Goal: Task Accomplishment & Management: Manage account settings

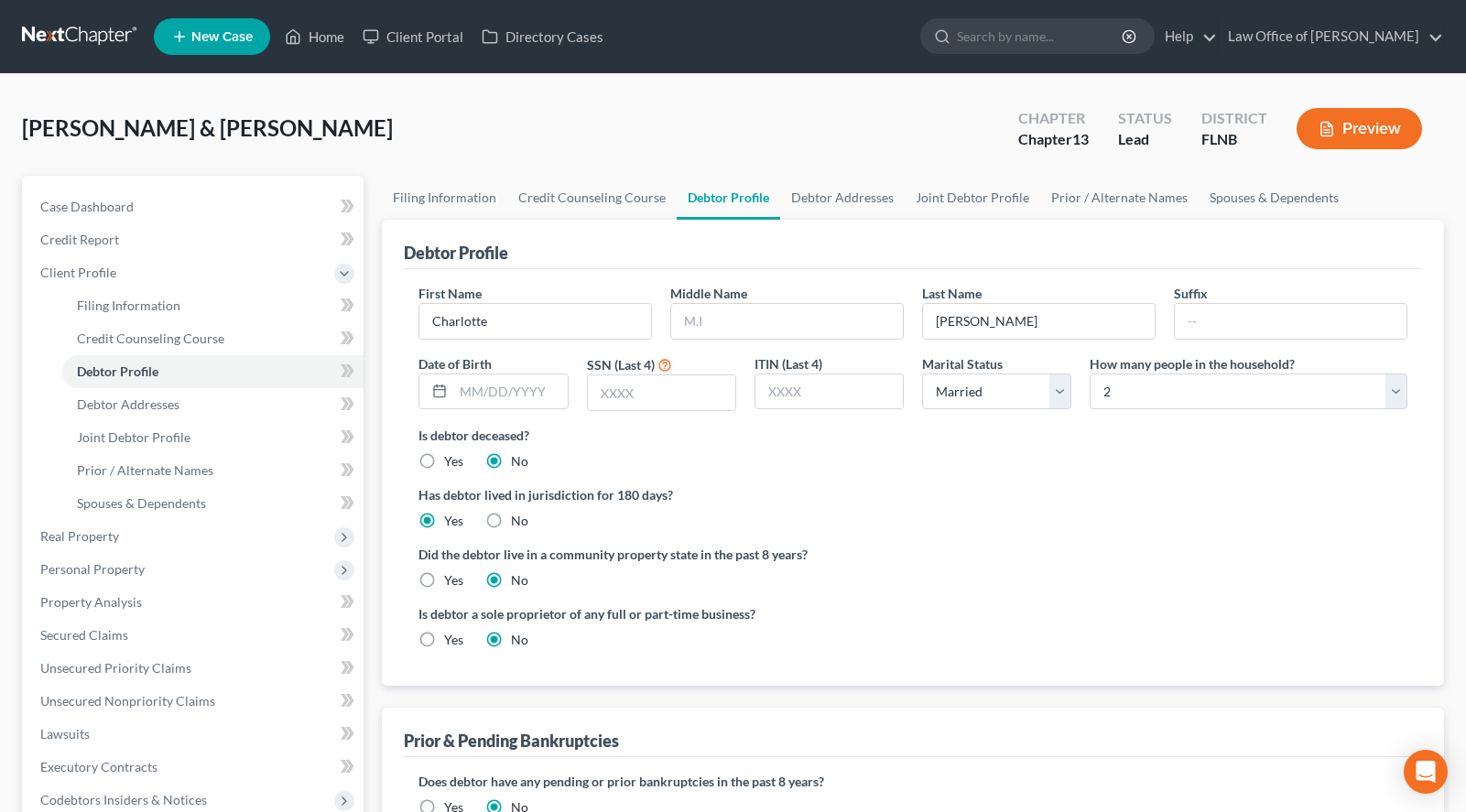
select select "1"
click at [44, 29] on link at bounding box center [80, 37] width 117 height 33
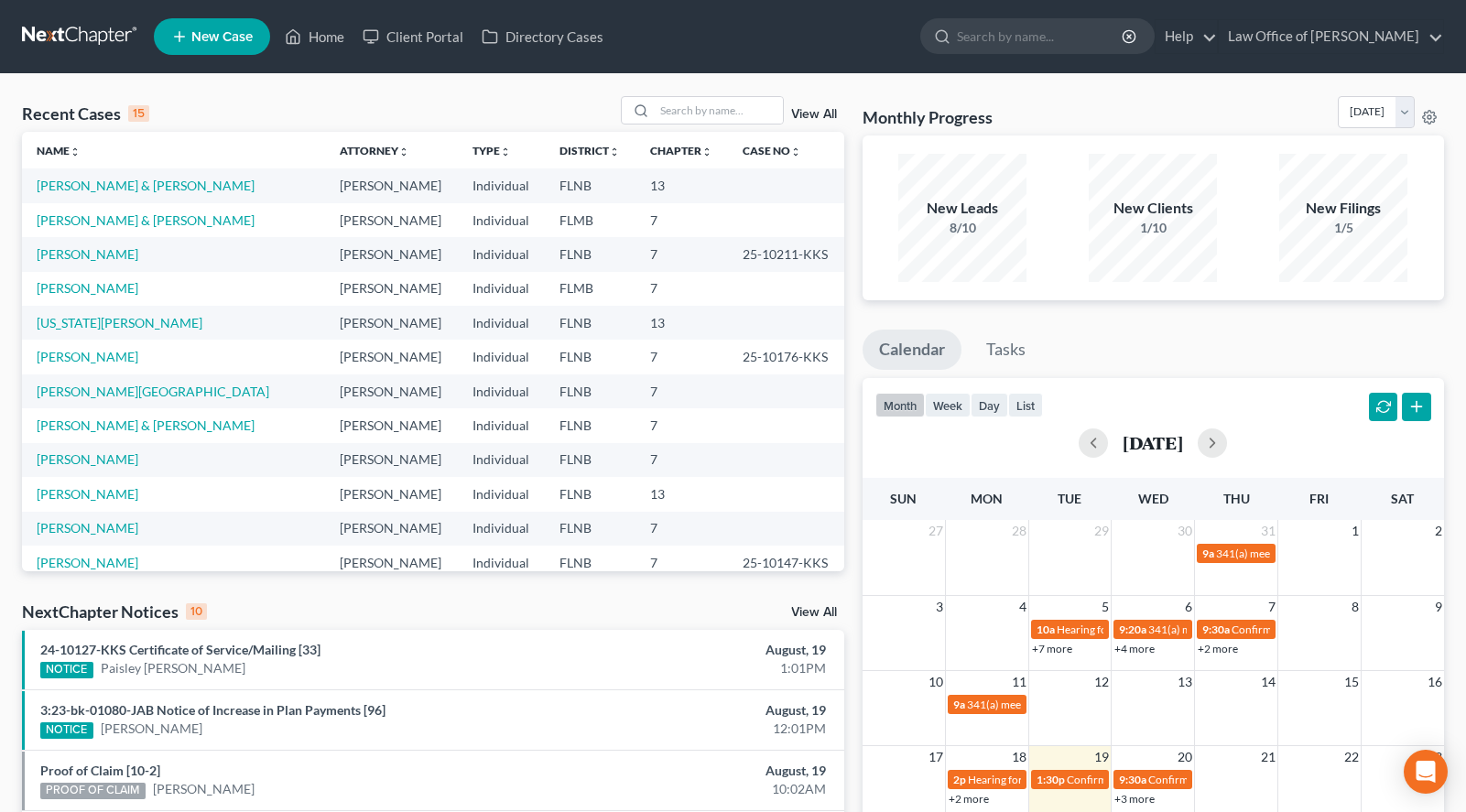
click at [221, 37] on span "New Case" at bounding box center [222, 37] width 62 height 14
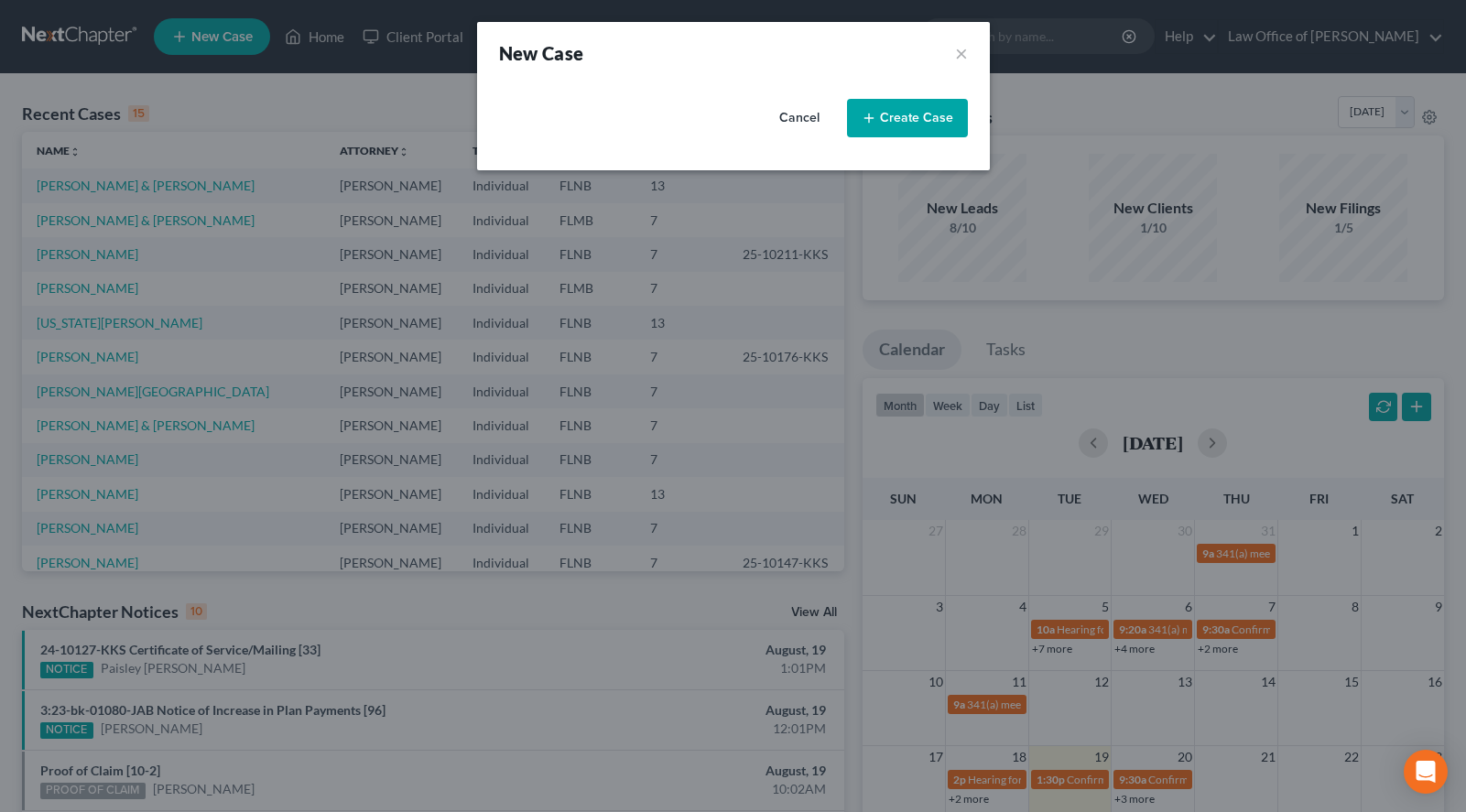
select select "16"
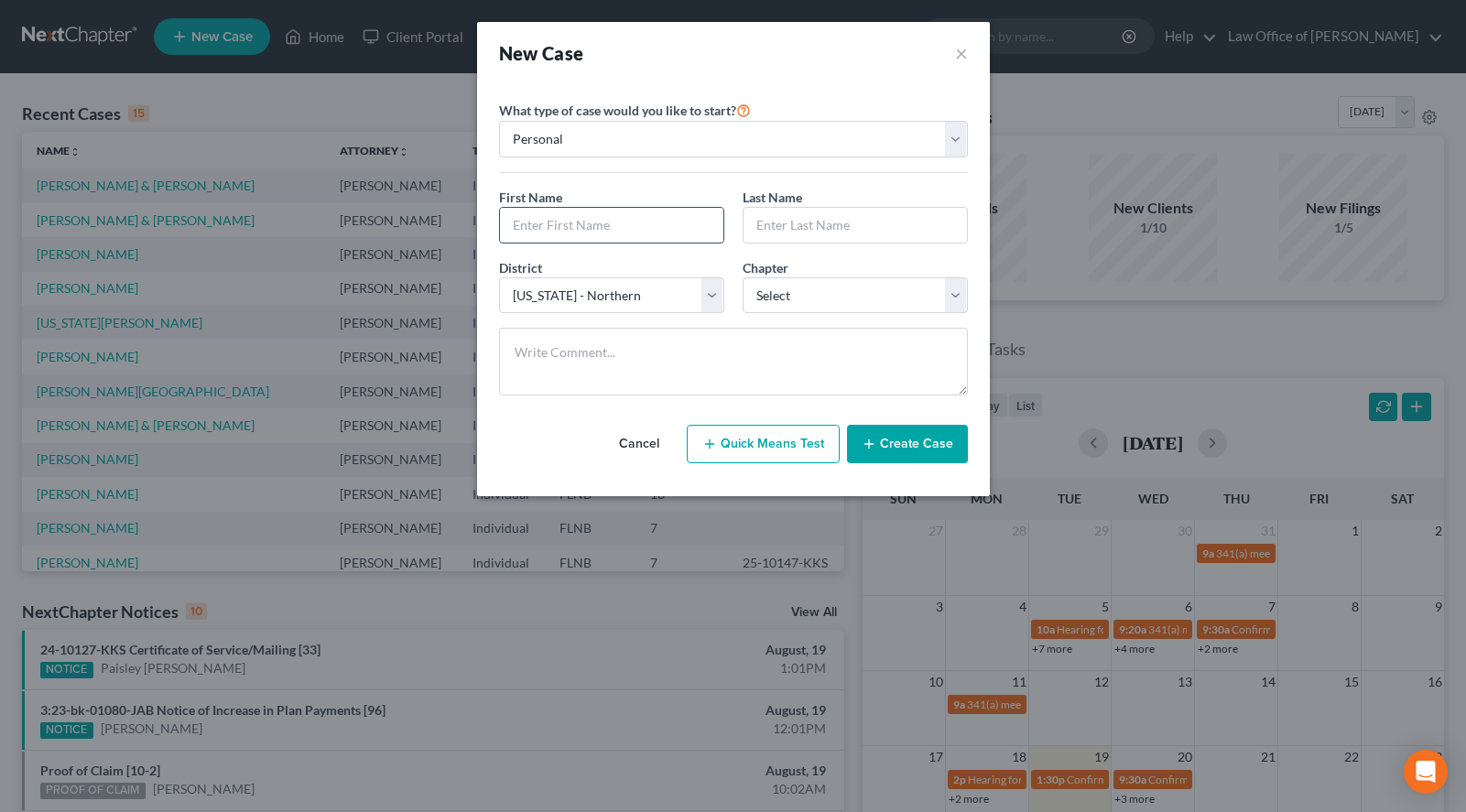
click at [571, 217] on input "text" at bounding box center [611, 225] width 223 height 35
click at [842, 59] on div "New Case ×" at bounding box center [734, 53] width 469 height 26
click at [677, 229] on input "text" at bounding box center [611, 225] width 223 height 35
paste input "Deseree"
type input "Deseree"
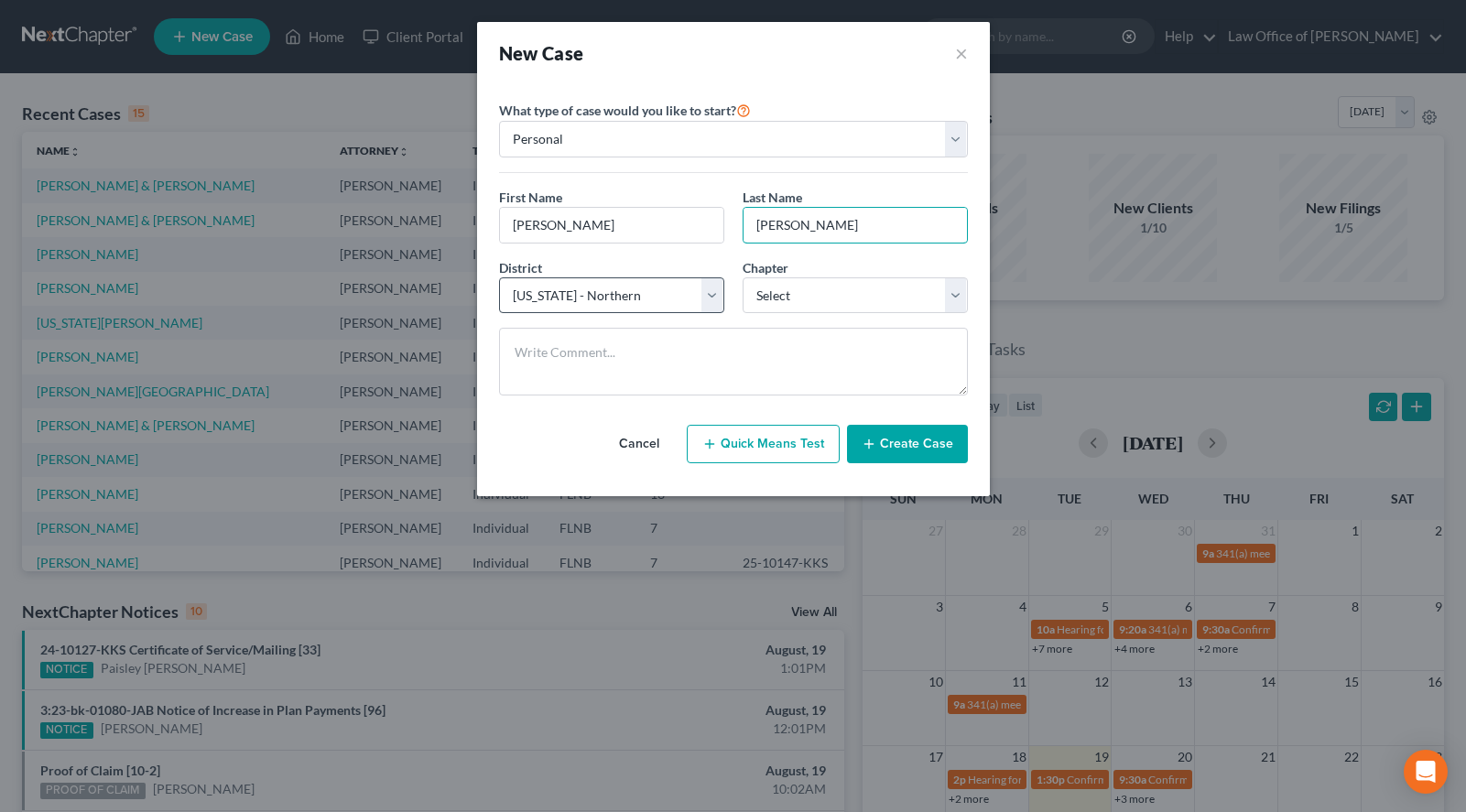
type input "Harper"
click at [499, 277] on select "Select Alabama - Middle Alabama - Northern Alabama - Southern Alaska Arizona Ar…" at bounding box center [611, 295] width 225 height 37
select select "15"
click option "Florida - Middle" at bounding box center [0, 0] width 0 height 0
click at [743, 277] on select "Select 7 11 12 13" at bounding box center [855, 295] width 225 height 37
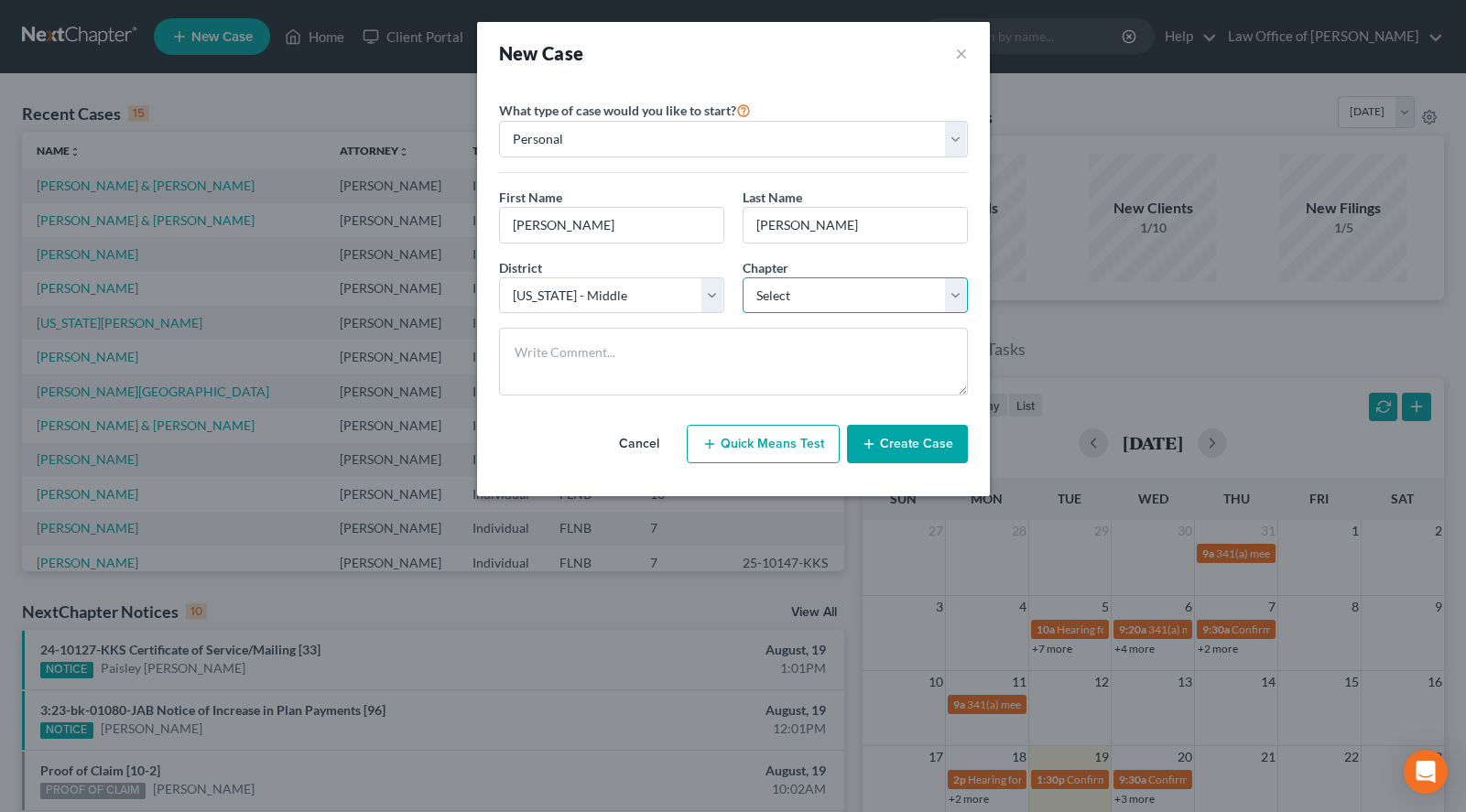
select select "3"
click option "13" at bounding box center [0, 0] width 0 height 0
click at [899, 449] on button "Create Case" at bounding box center [907, 444] width 121 height 39
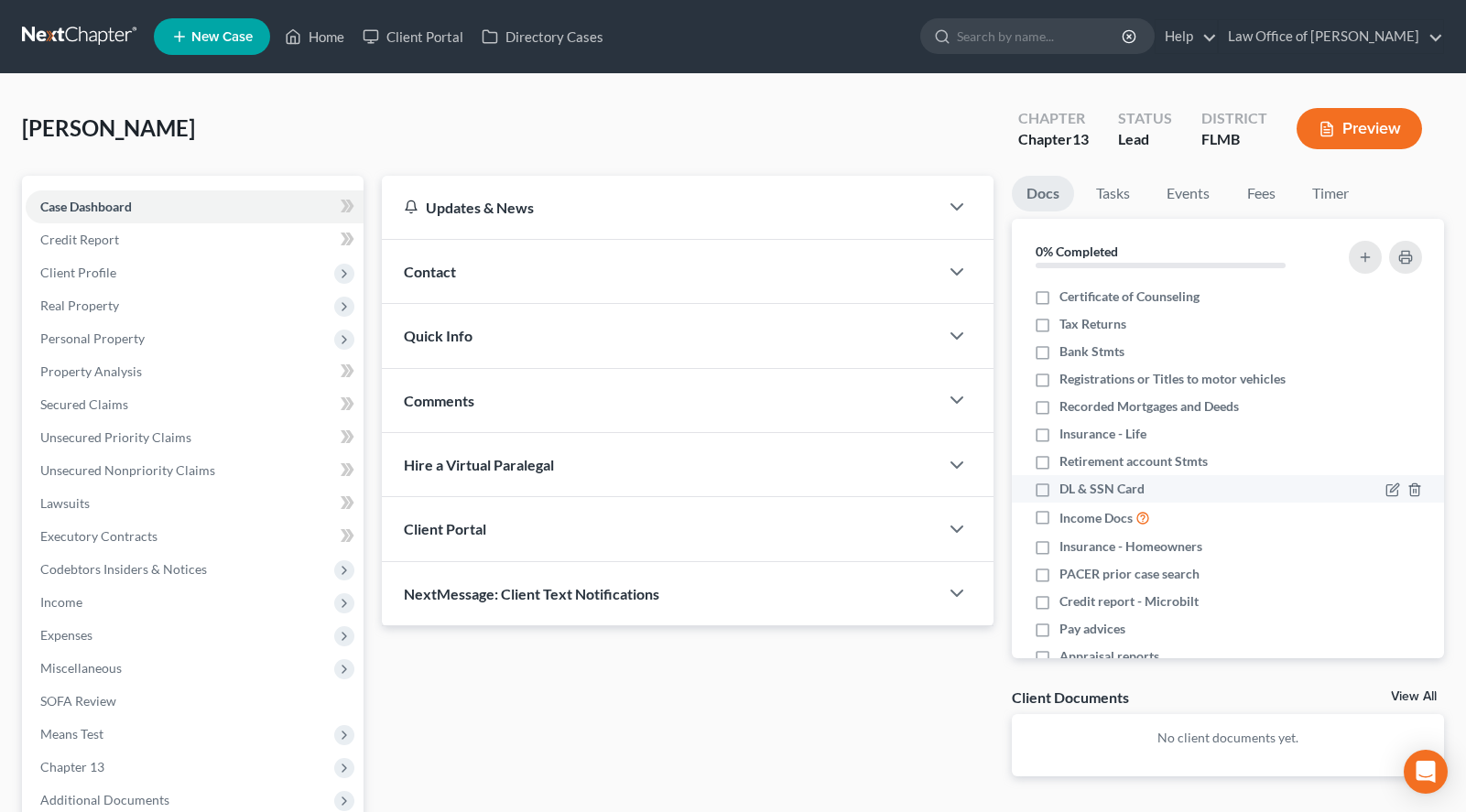
click at [1059, 491] on label "DL & SSN Card" at bounding box center [1102, 489] width 85 height 18
click at [1067, 491] on input "DL & SSN Card" at bounding box center [1073, 486] width 12 height 12
checkbox input "true"
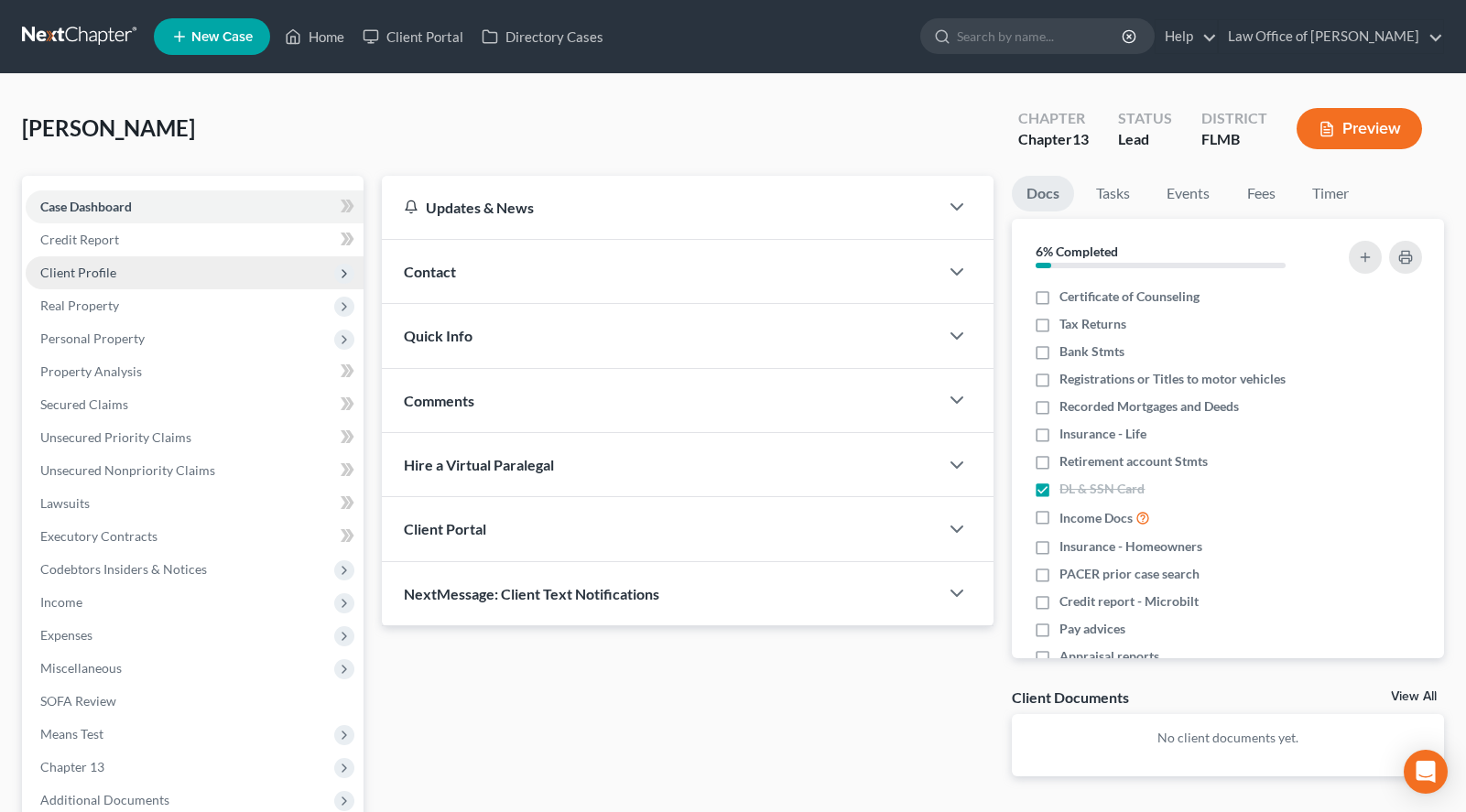
click at [106, 278] on span "Client Profile" at bounding box center [78, 272] width 76 height 15
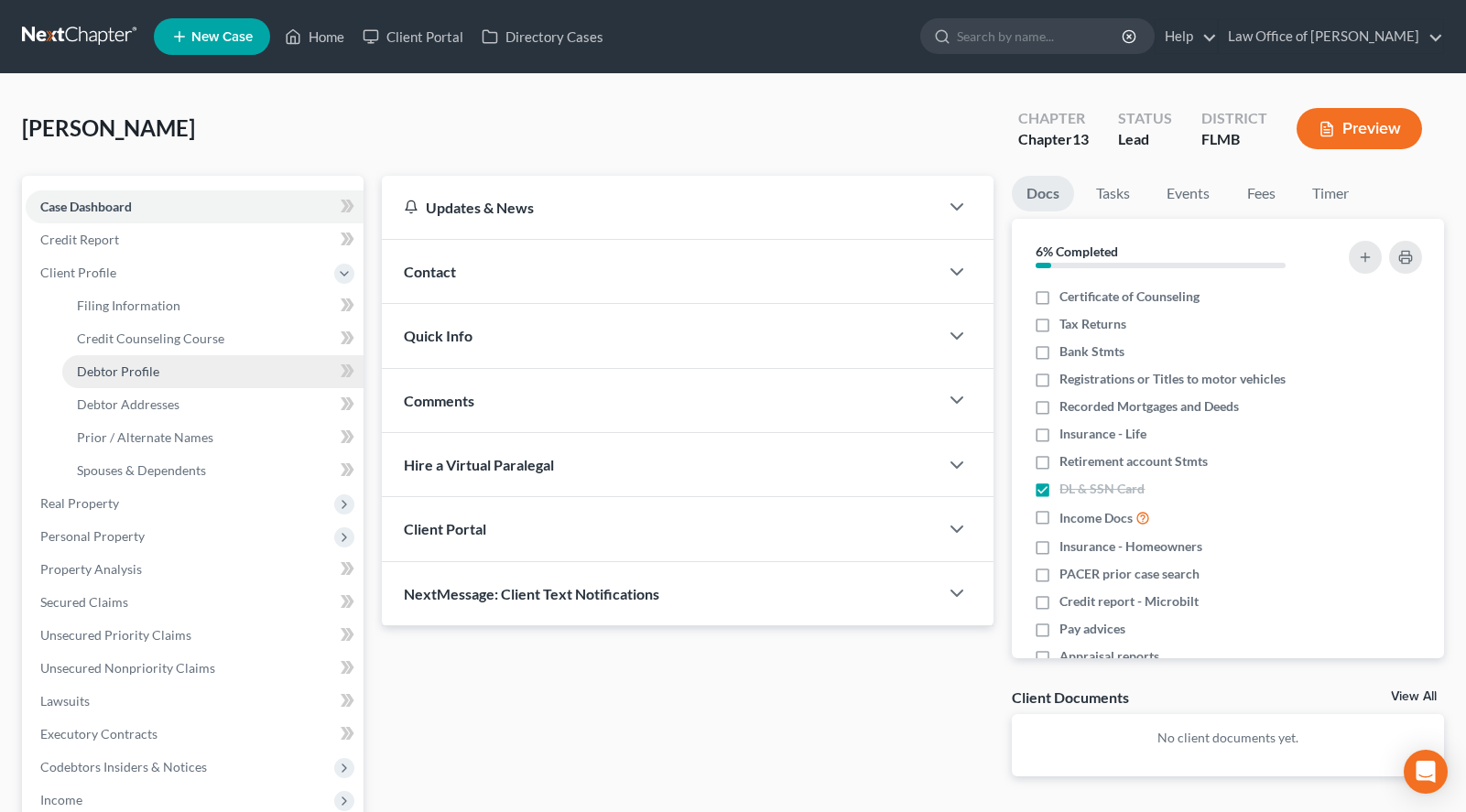
click at [204, 376] on link "Debtor Profile" at bounding box center [212, 372] width 301 height 33
select select "0"
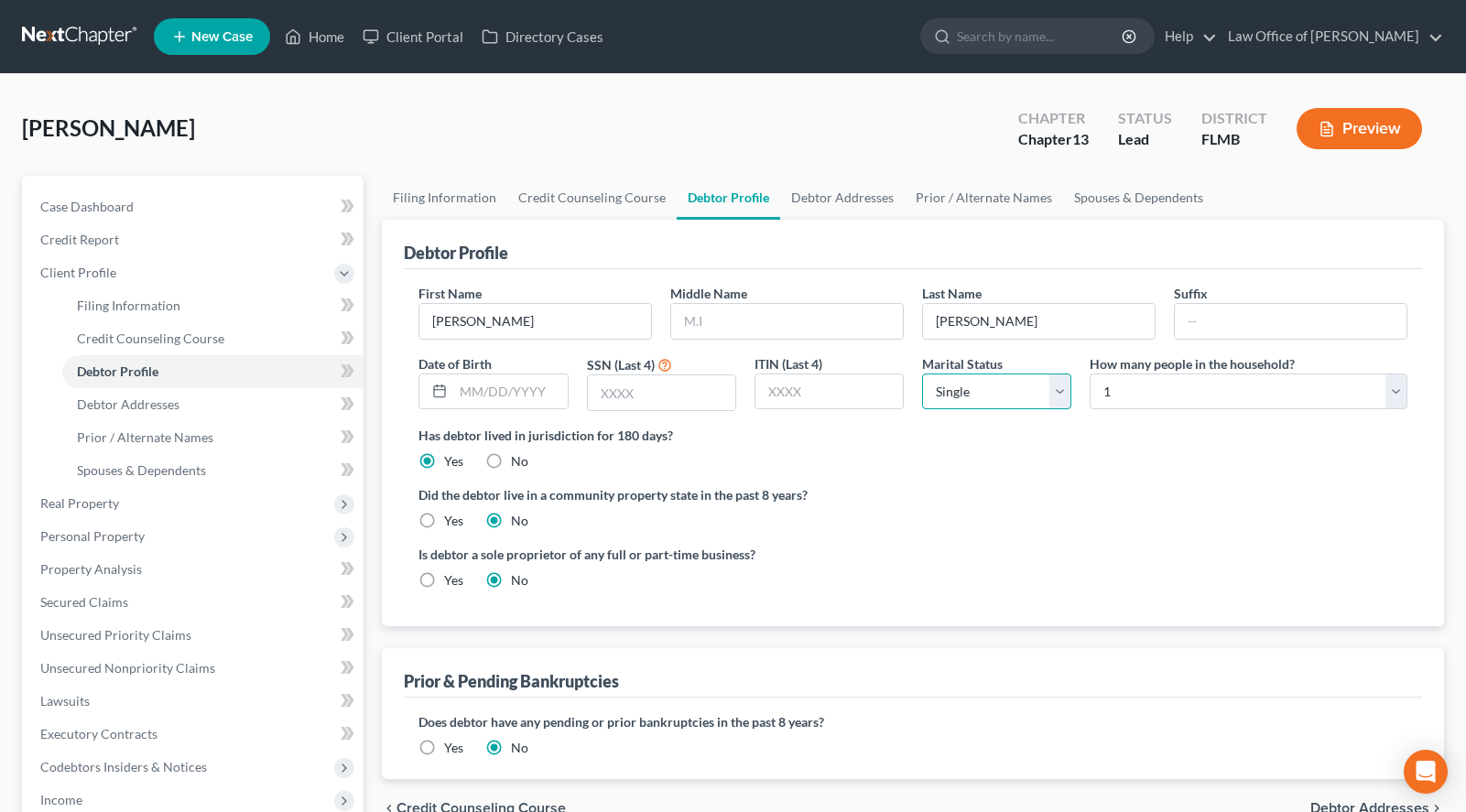
click at [922, 374] on select "Select Single Married Separated Divorced Widowed" at bounding box center [997, 392] width 150 height 37
select select "4"
click option "Widowed" at bounding box center [0, 0] width 0 height 0
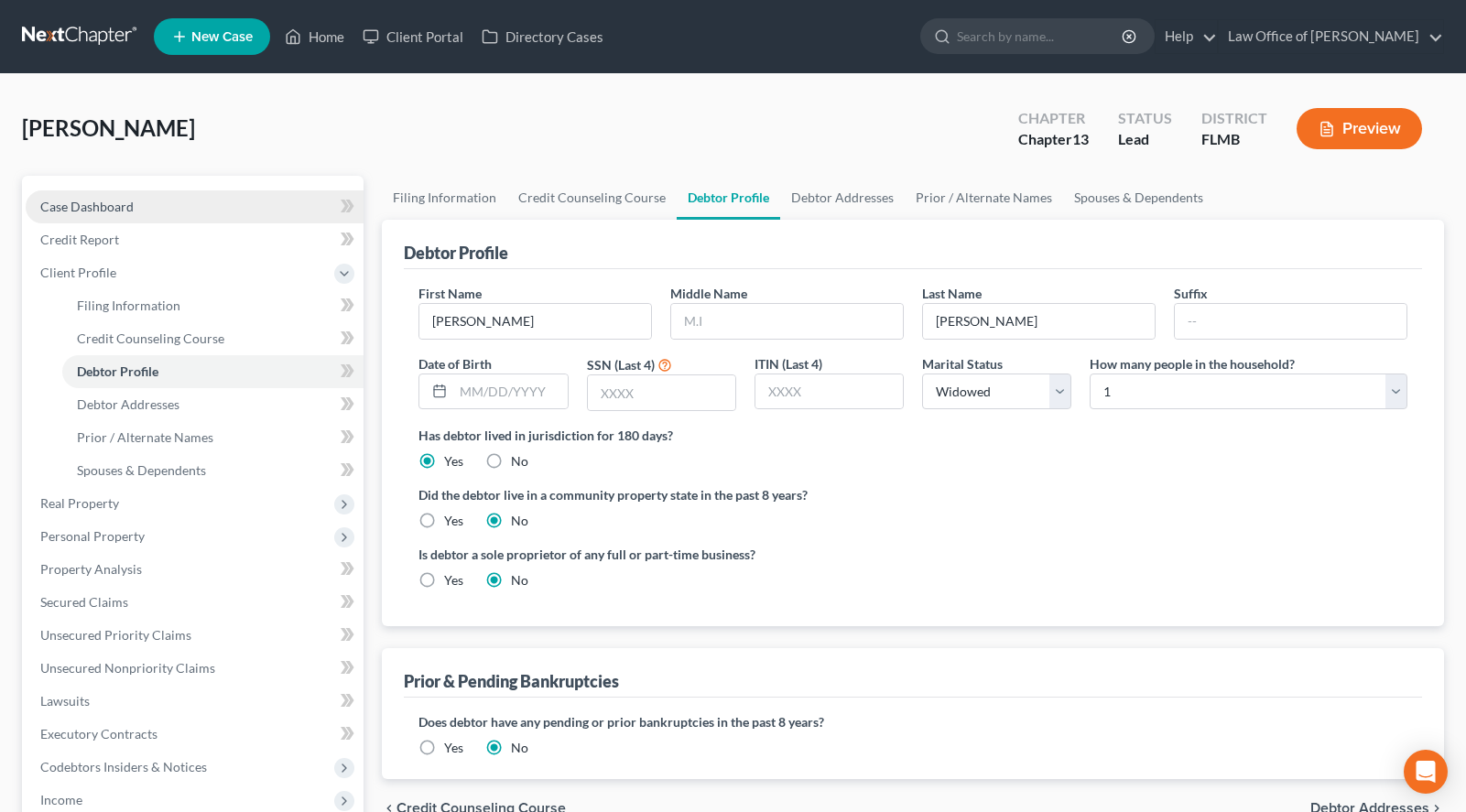
click at [100, 211] on span "Case Dashboard" at bounding box center [87, 207] width 94 height 15
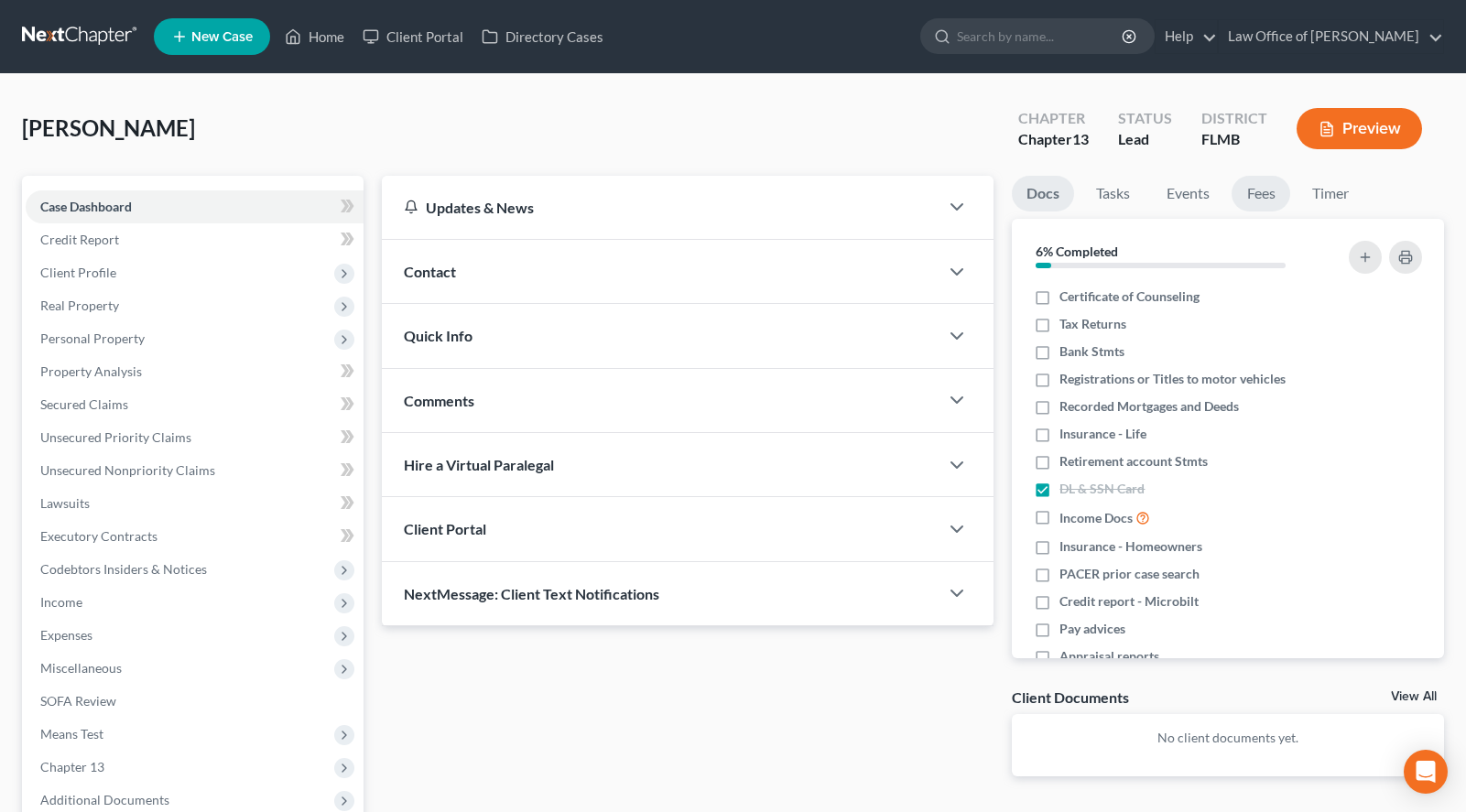
click at [1265, 205] on link "Fees" at bounding box center [1260, 193] width 59 height 36
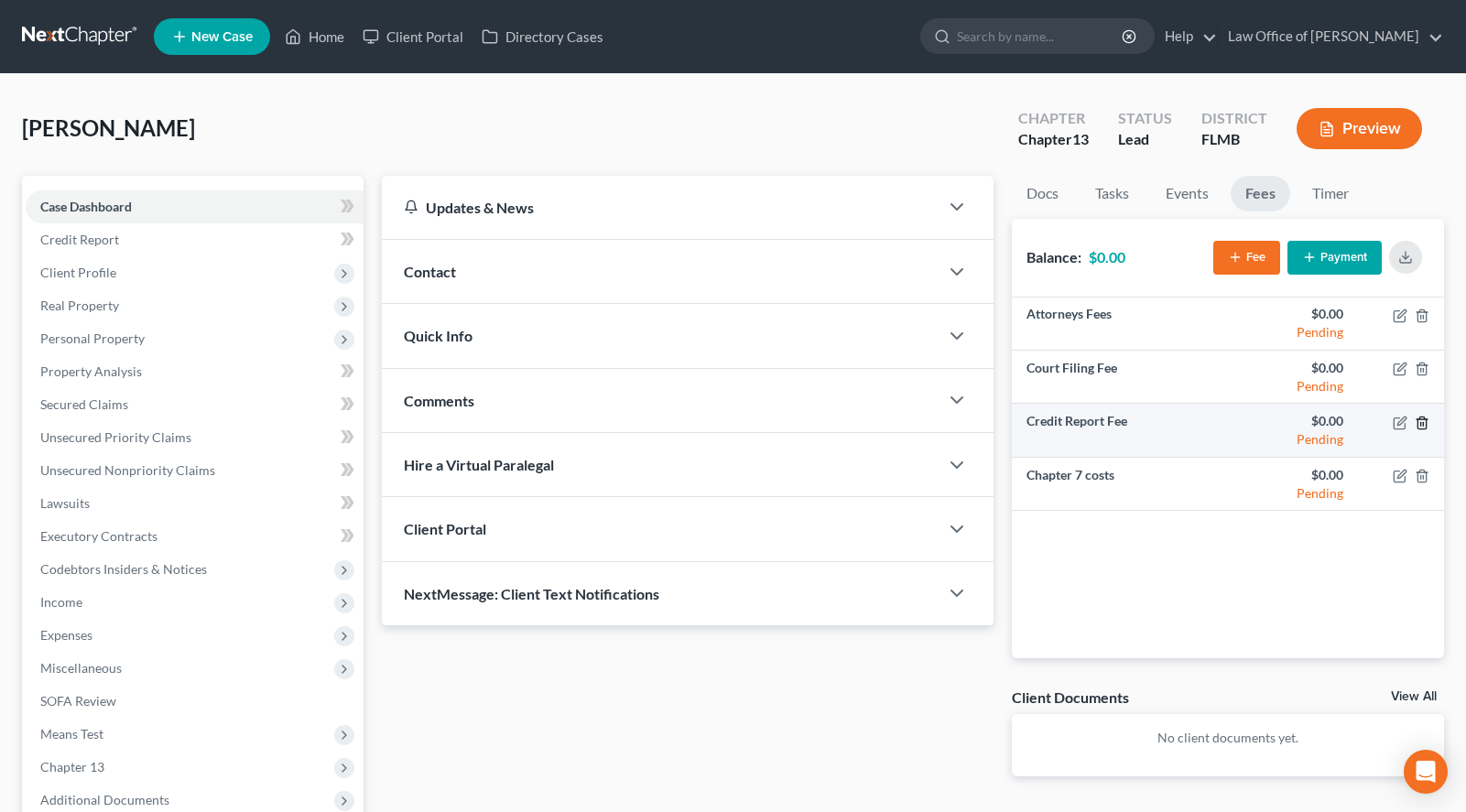
click at [1423, 420] on icon "button" at bounding box center [1422, 423] width 14 height 14
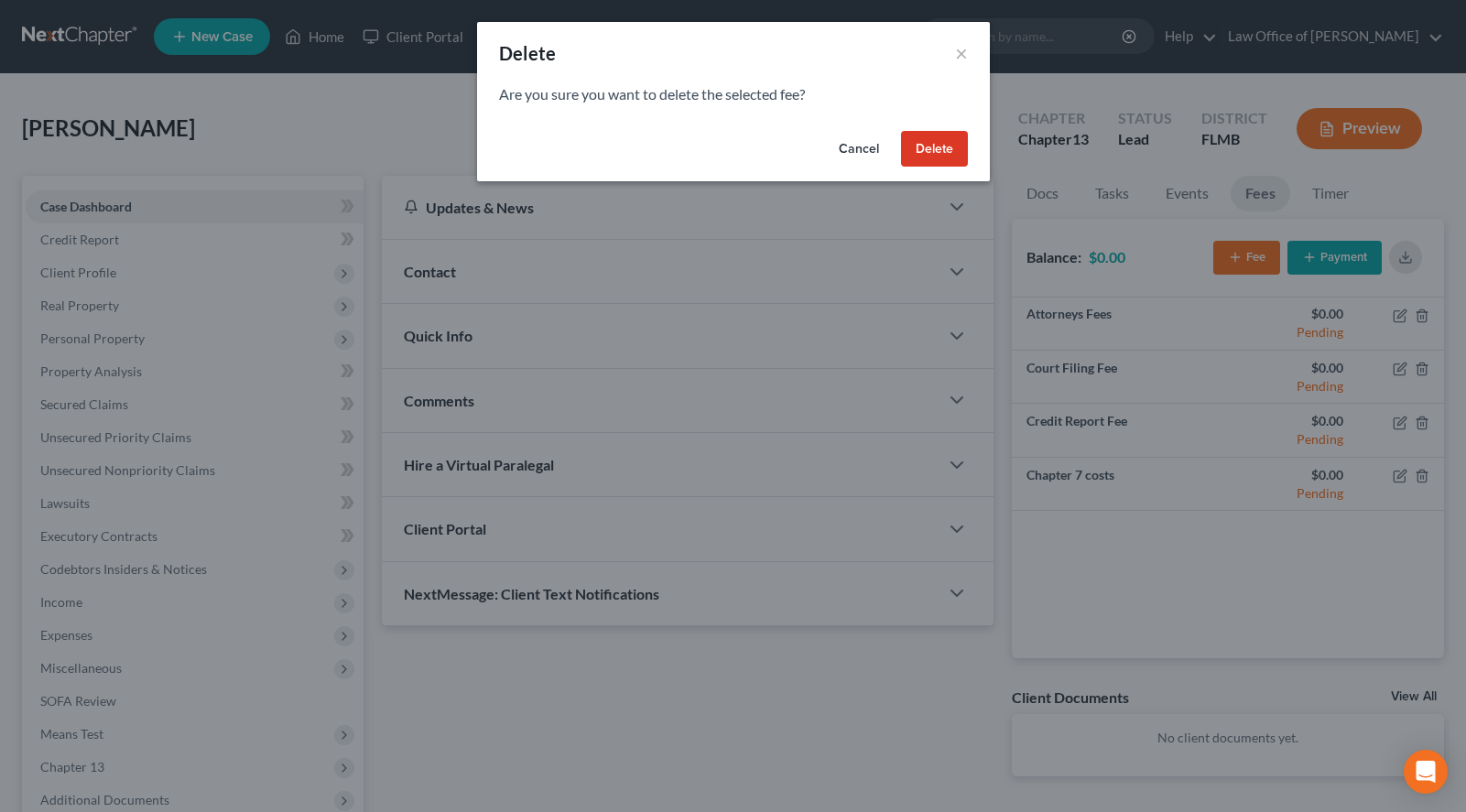
click at [947, 136] on button "Delete" at bounding box center [934, 150] width 67 height 37
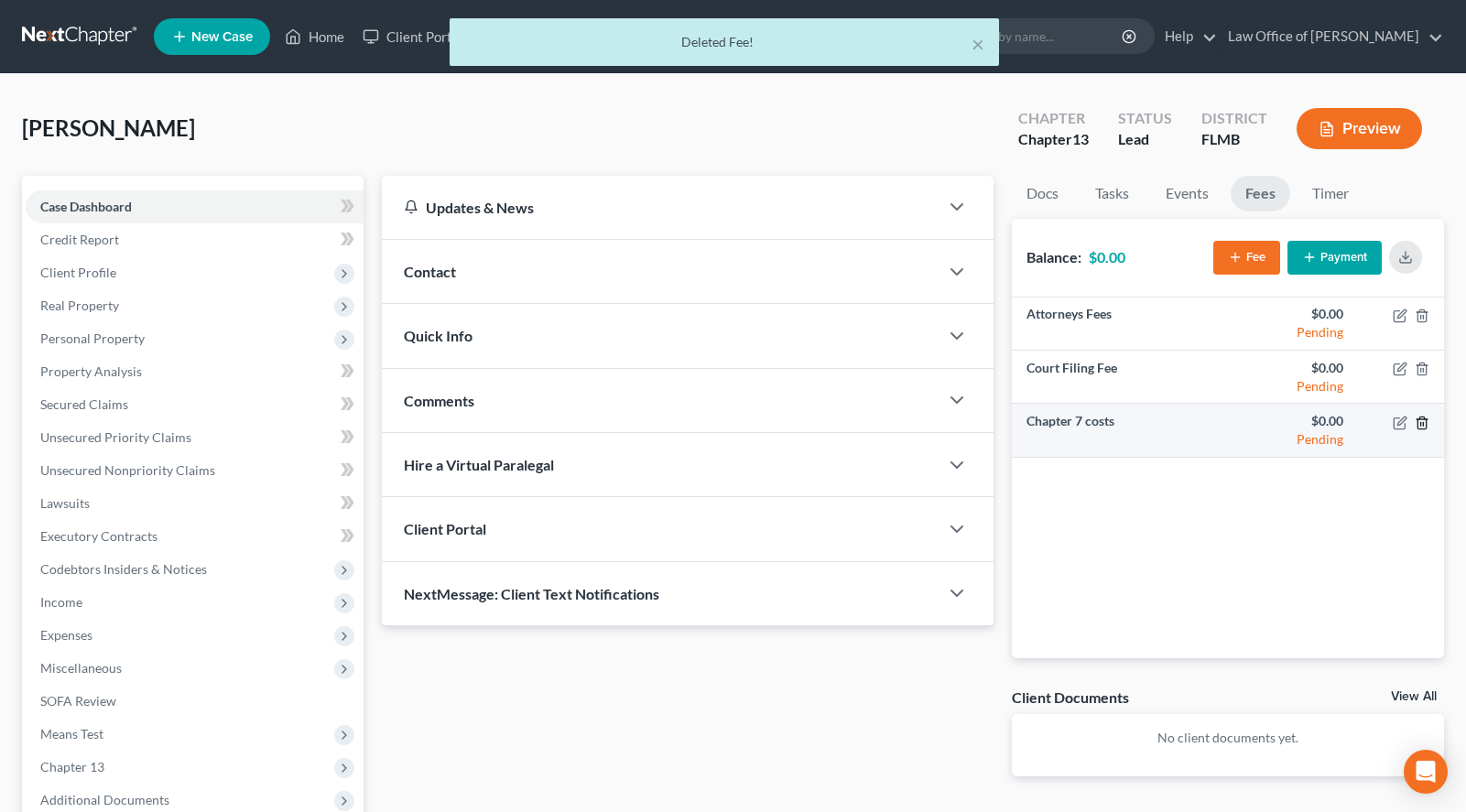
click at [1419, 427] on icon "button" at bounding box center [1422, 422] width 9 height 12
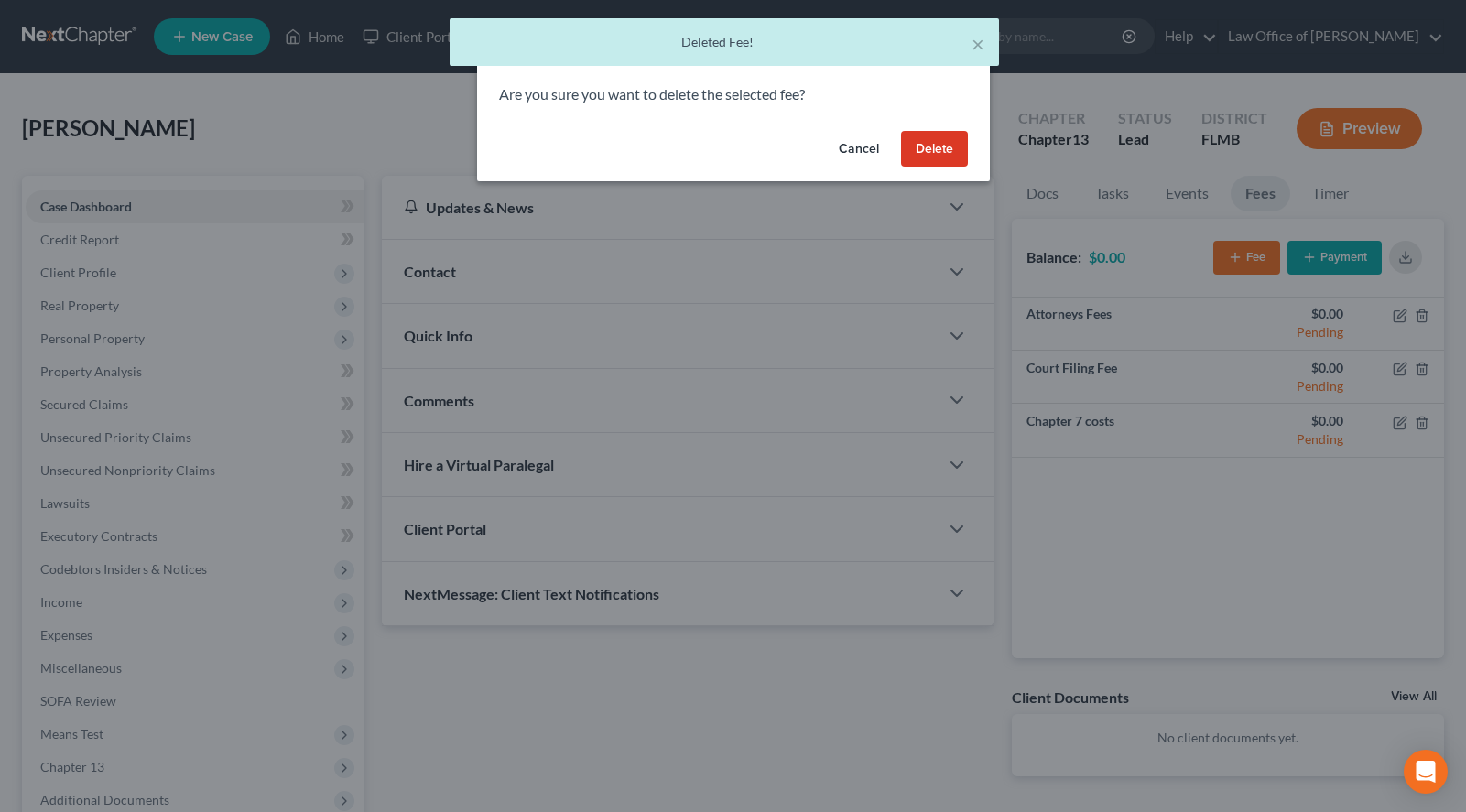
click at [923, 156] on button "Delete" at bounding box center [934, 150] width 67 height 37
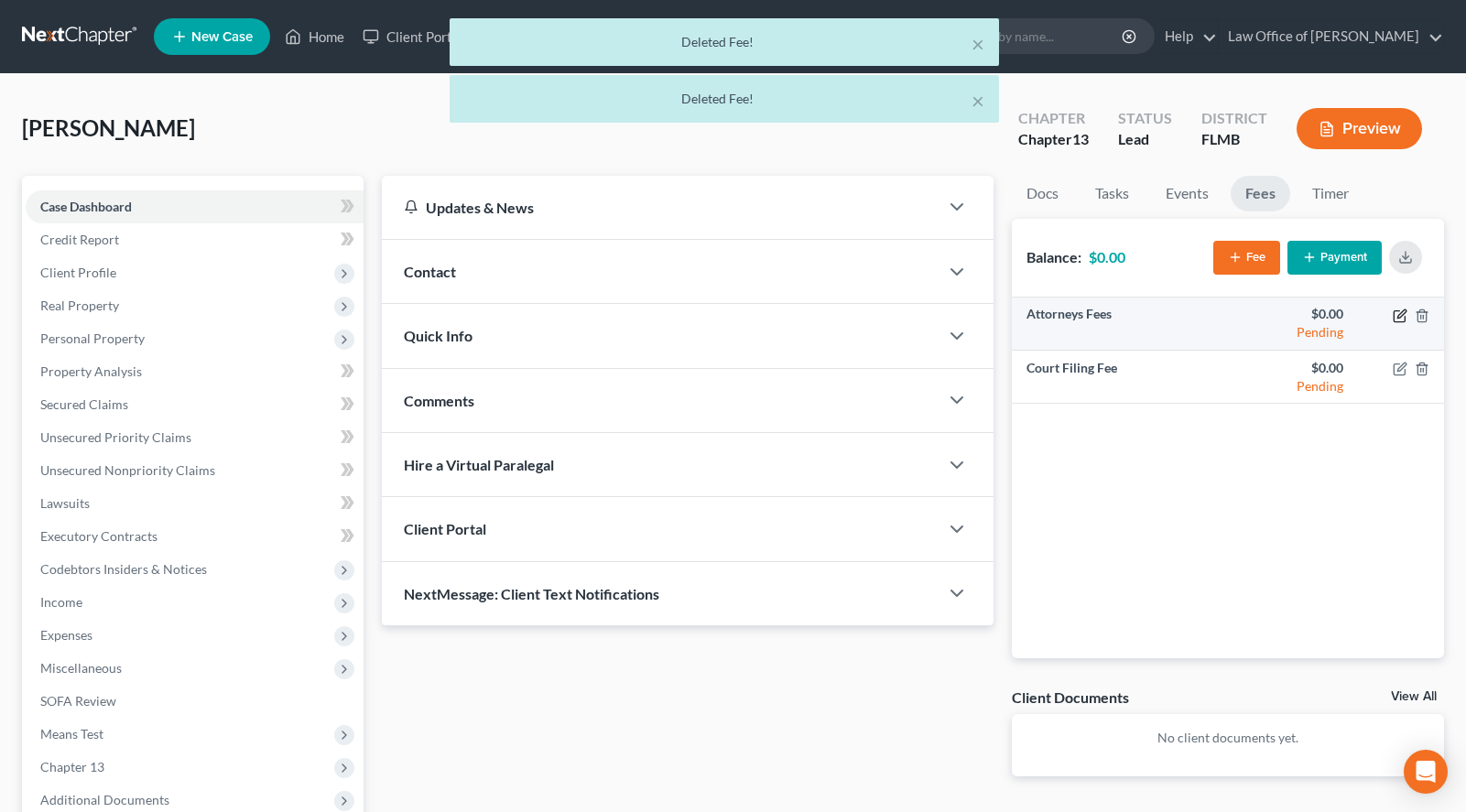
click at [1395, 313] on icon "button" at bounding box center [1398, 315] width 11 height 11
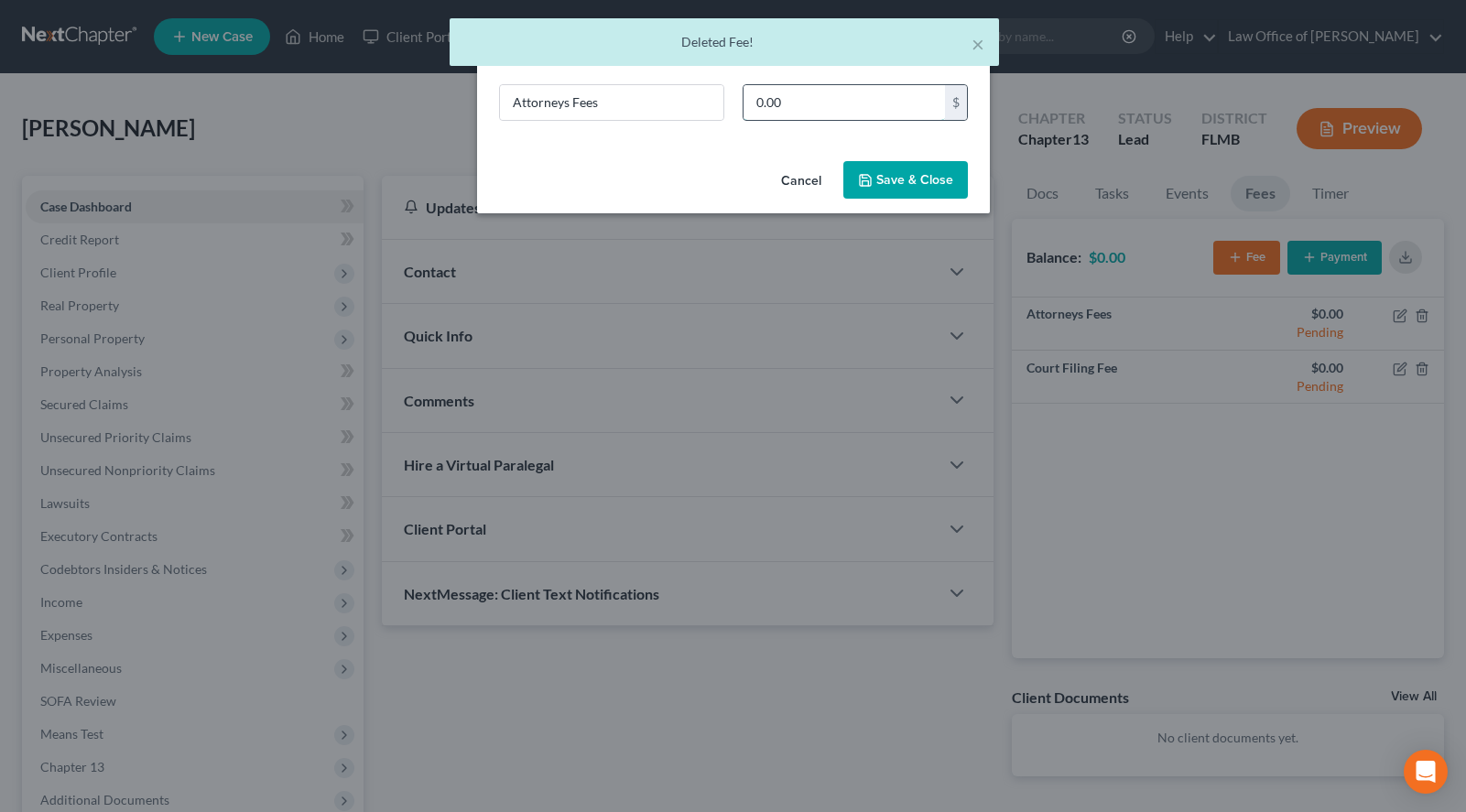
click at [802, 95] on input "0.00" at bounding box center [844, 102] width 202 height 35
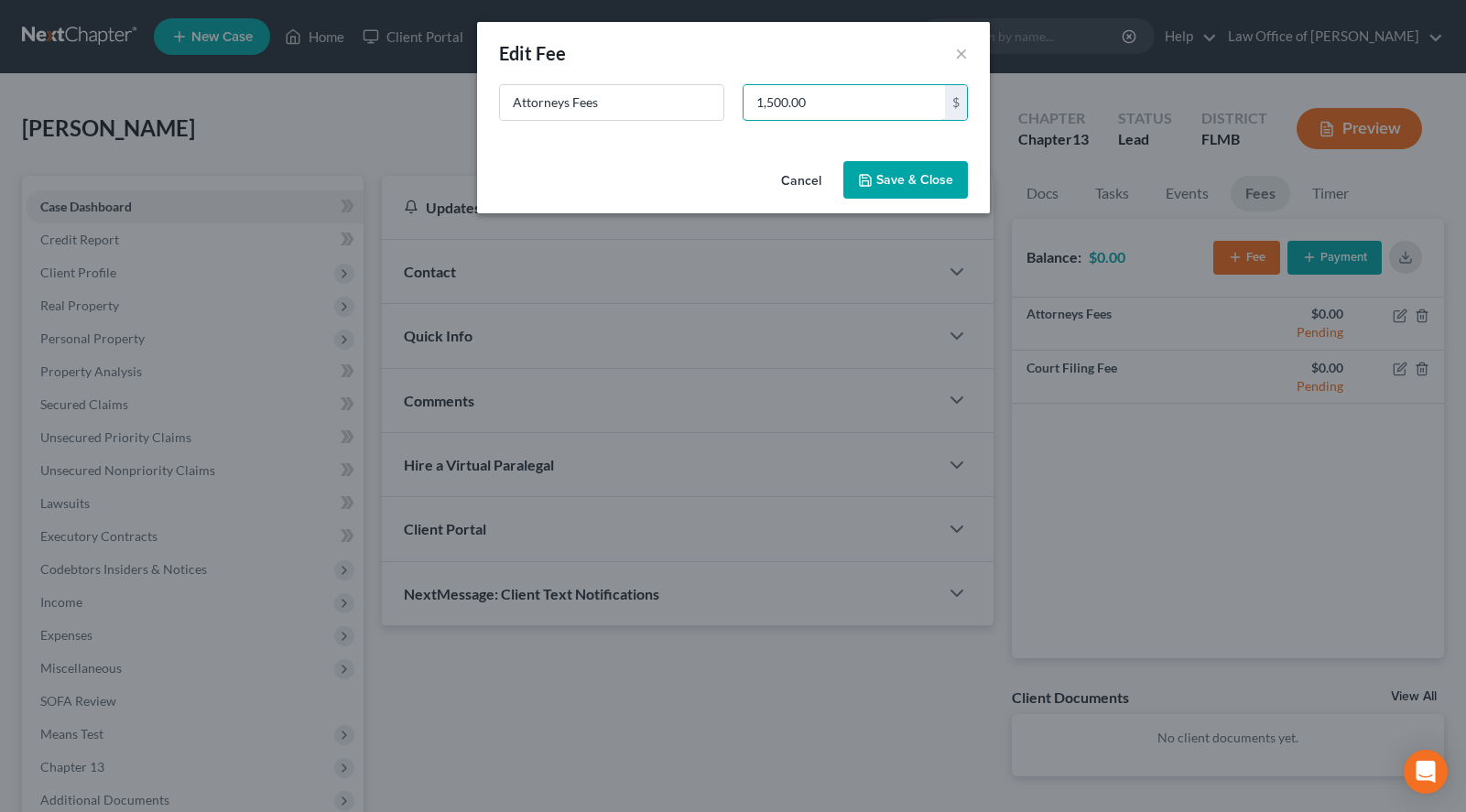
type input "1,500.00"
click at [874, 198] on button "Save & Close" at bounding box center [905, 181] width 125 height 39
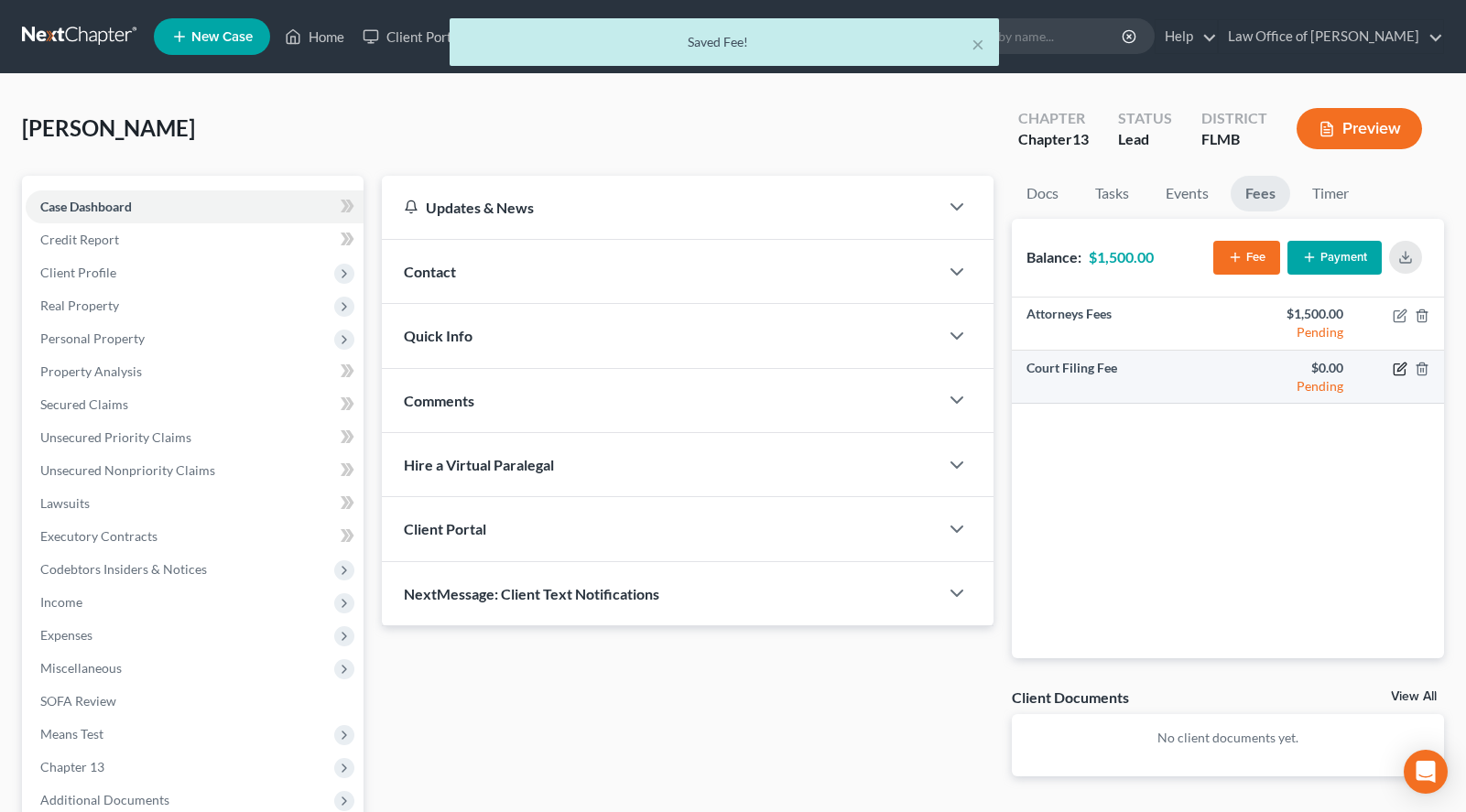
click at [1397, 371] on icon "button" at bounding box center [1401, 367] width 9 height 9
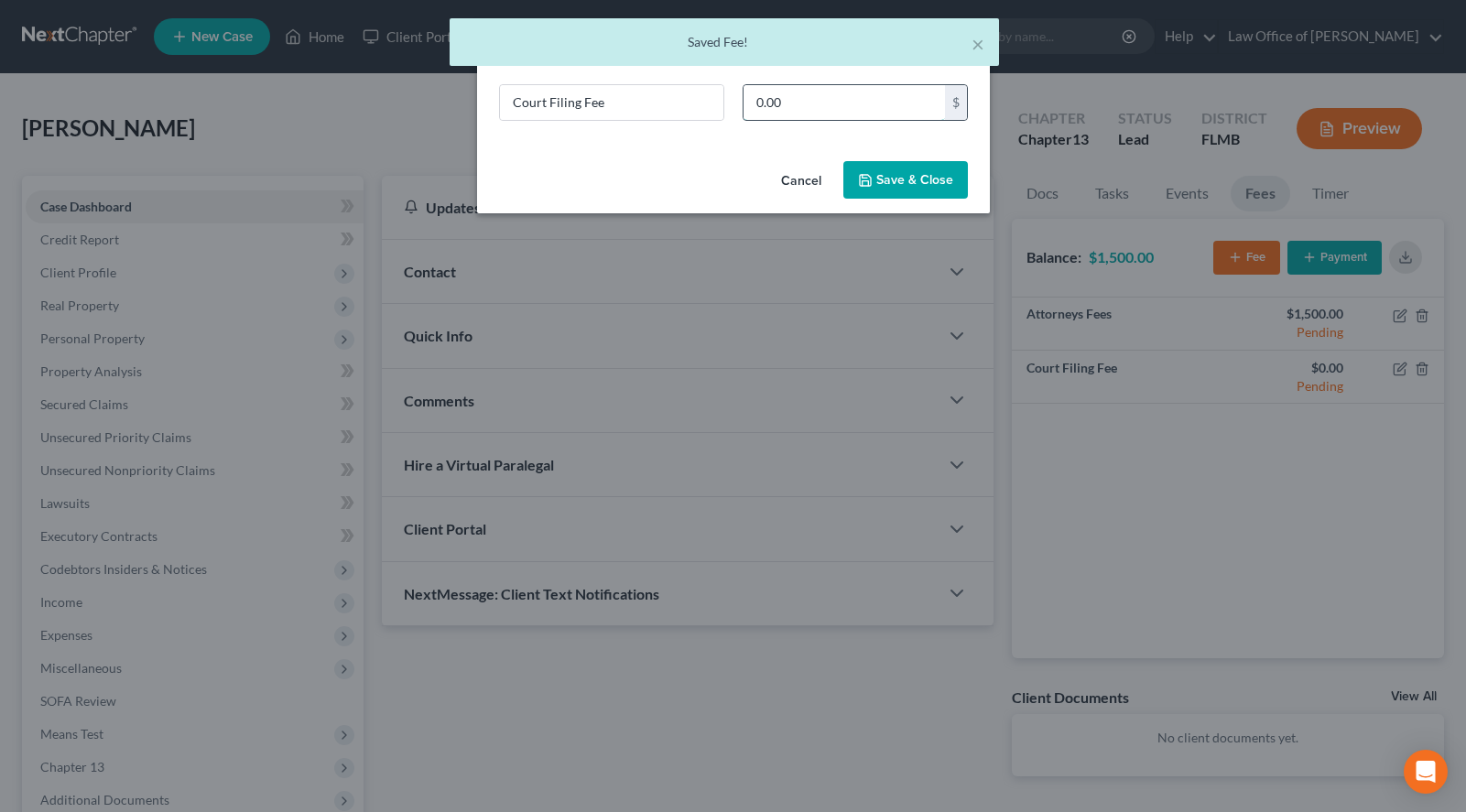
click at [803, 115] on input "0.00" at bounding box center [844, 102] width 202 height 35
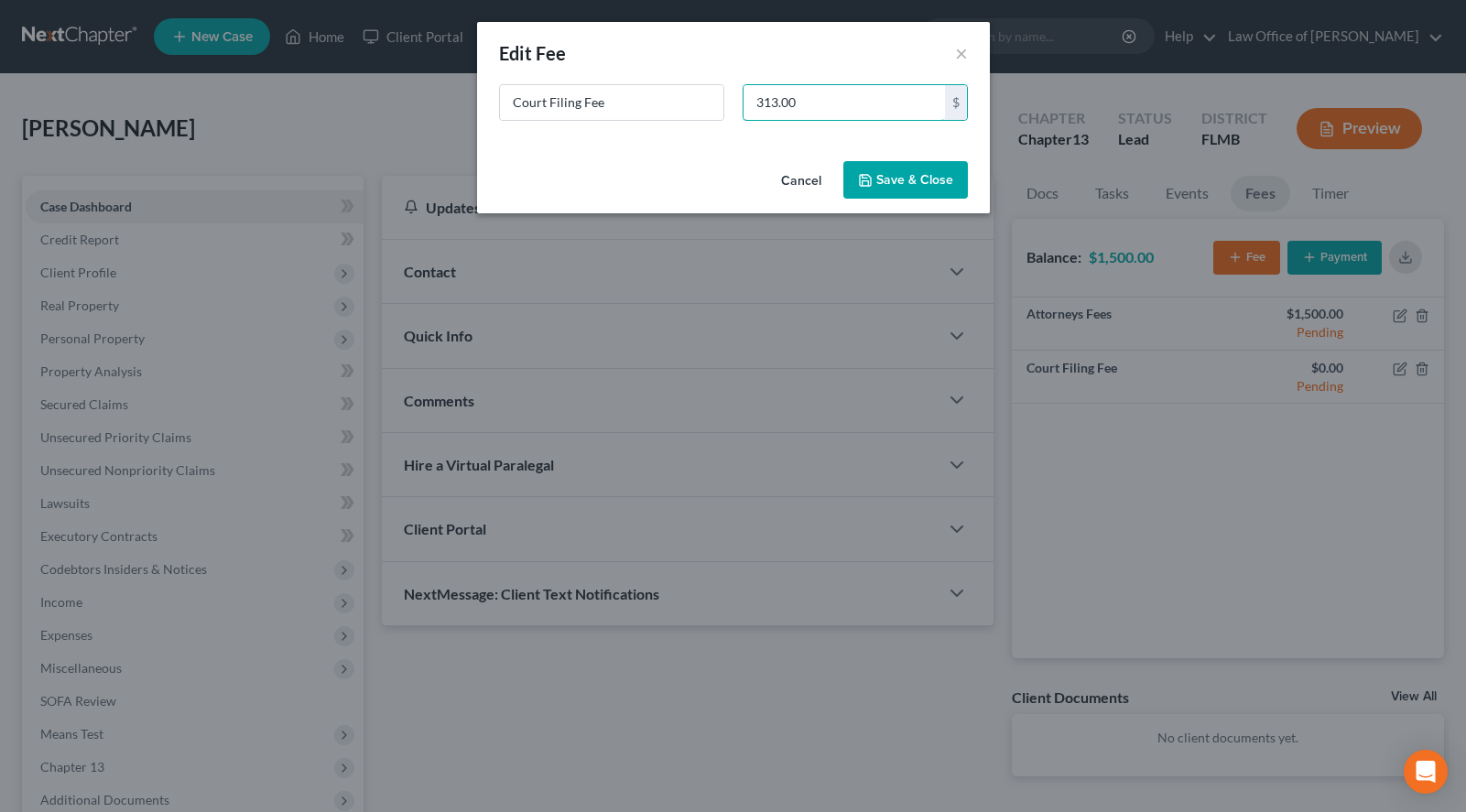
type input "313.00"
click at [876, 182] on button "Save & Close" at bounding box center [905, 181] width 125 height 39
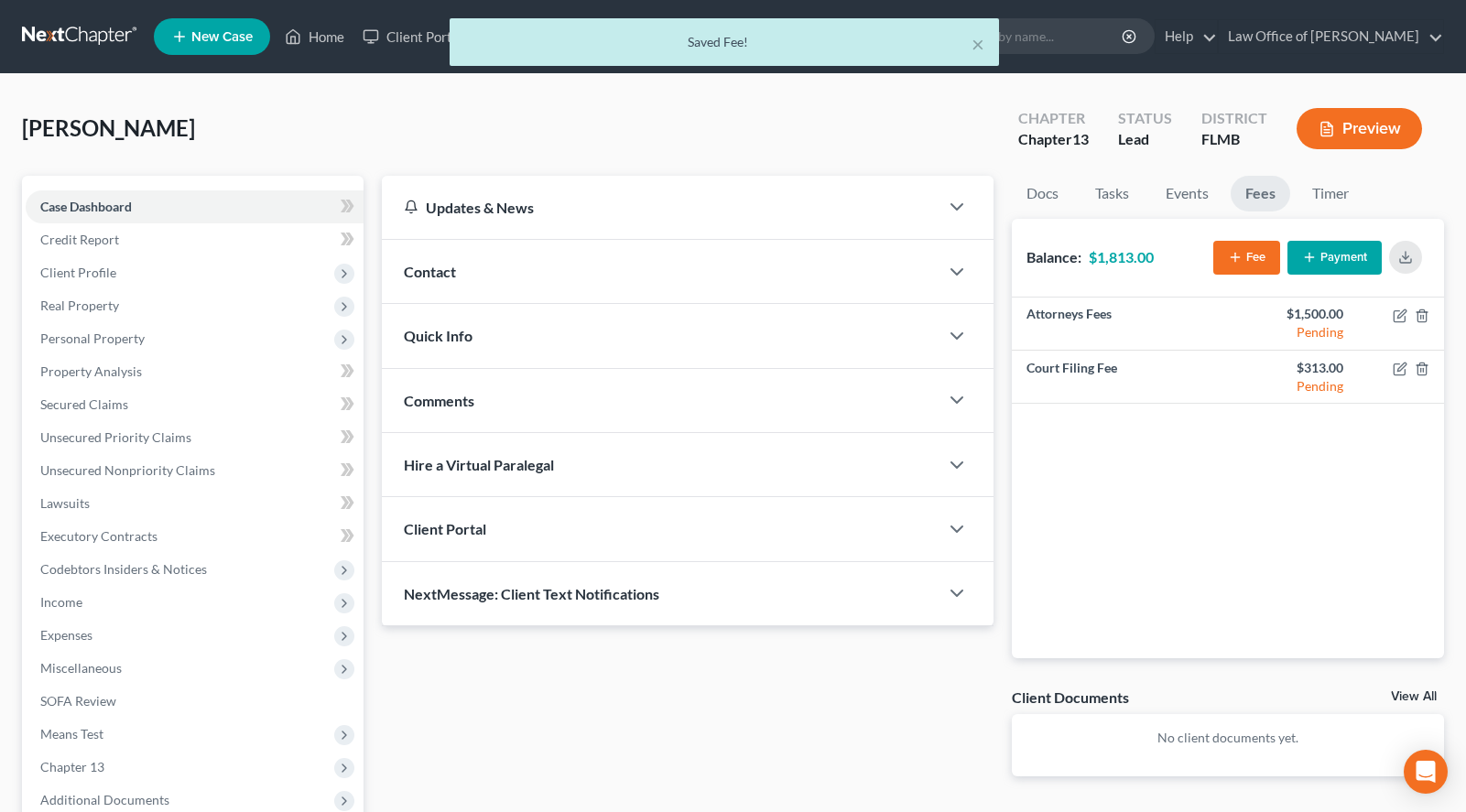
click at [1319, 257] on button "Payment" at bounding box center [1335, 257] width 95 height 34
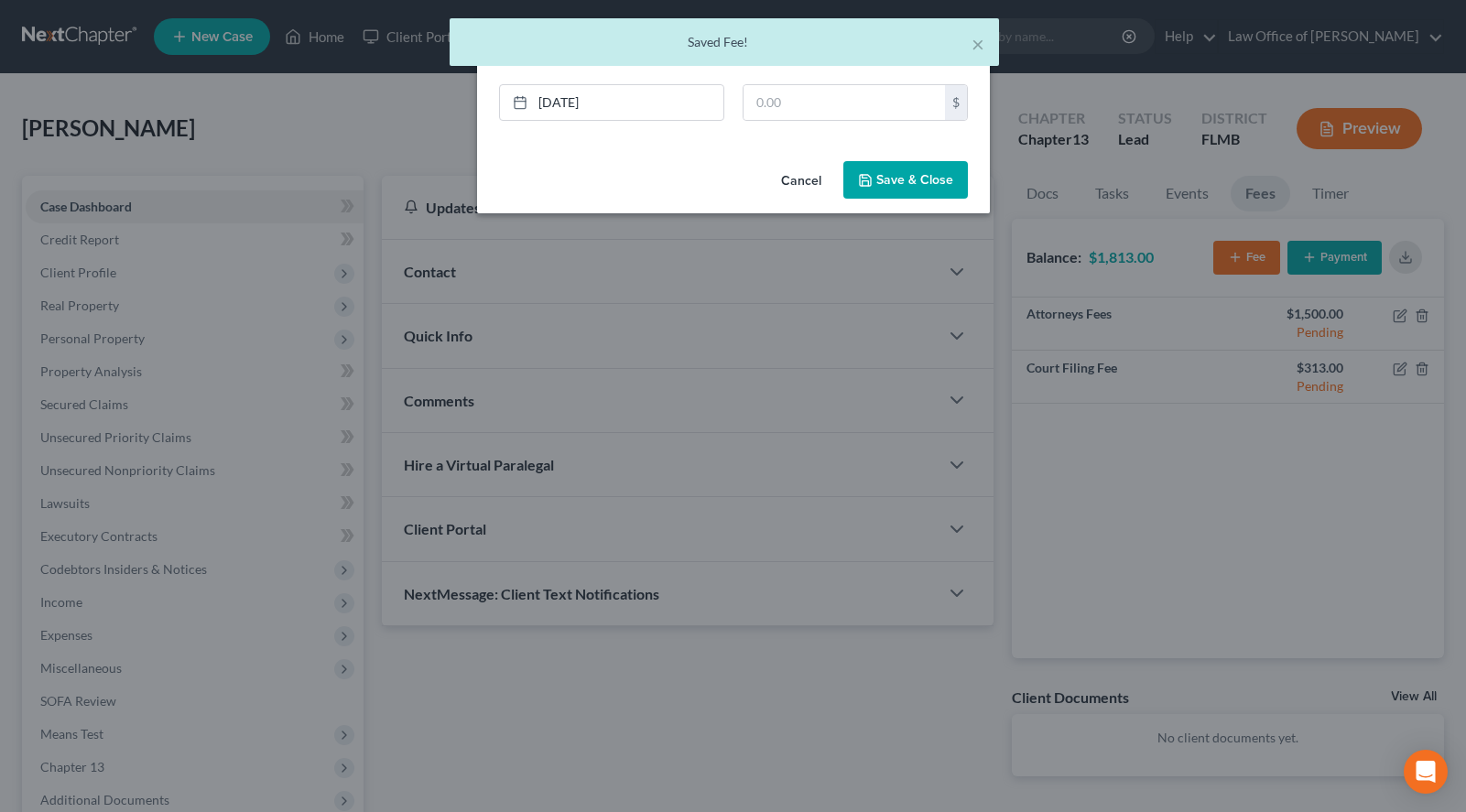
click at [834, 78] on div "New Payment Edit Payment ×" at bounding box center [733, 53] width 513 height 62
click at [831, 93] on input "text" at bounding box center [844, 102] width 202 height 35
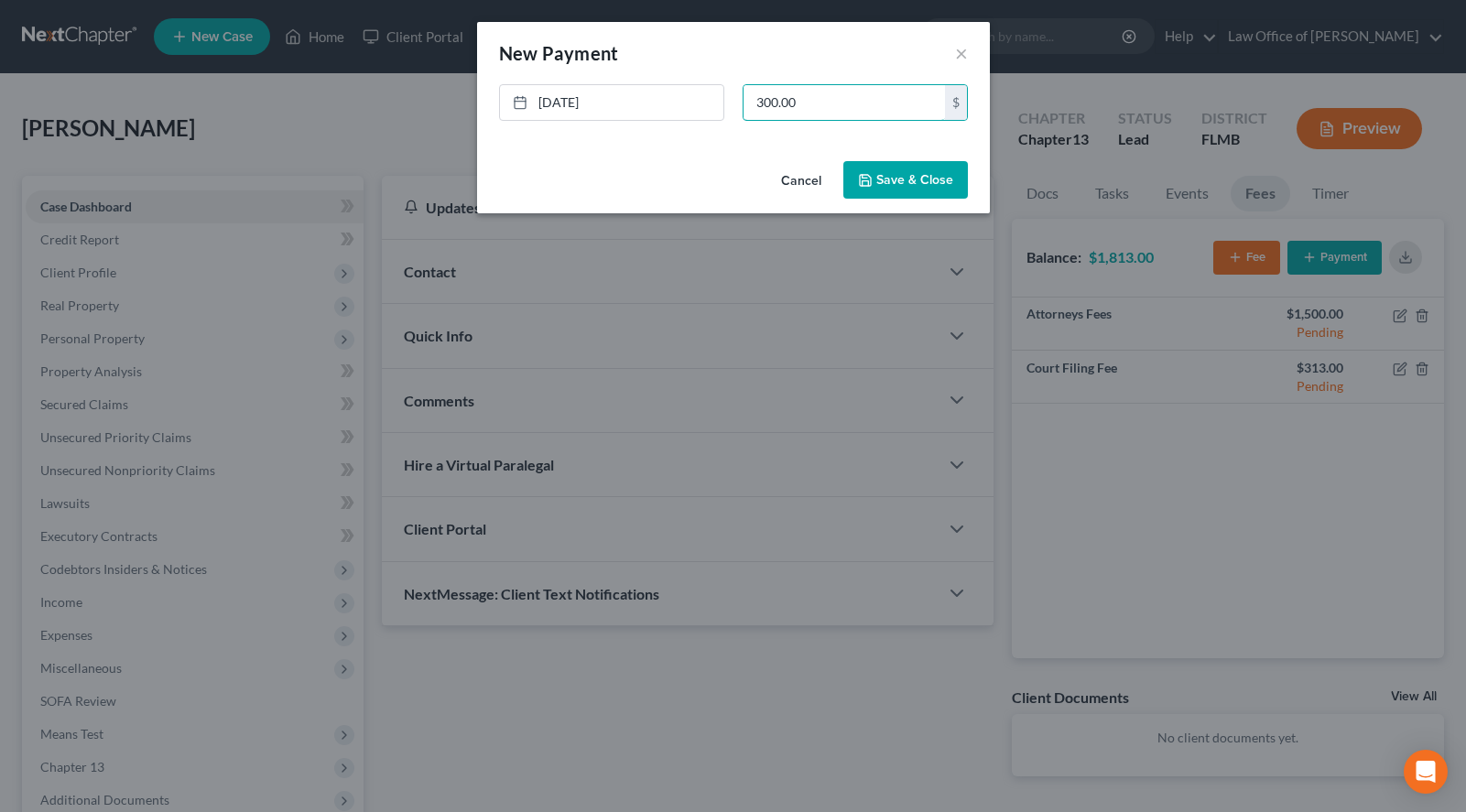
type input "300.00"
click at [901, 185] on button "Save & Close" at bounding box center [905, 181] width 125 height 39
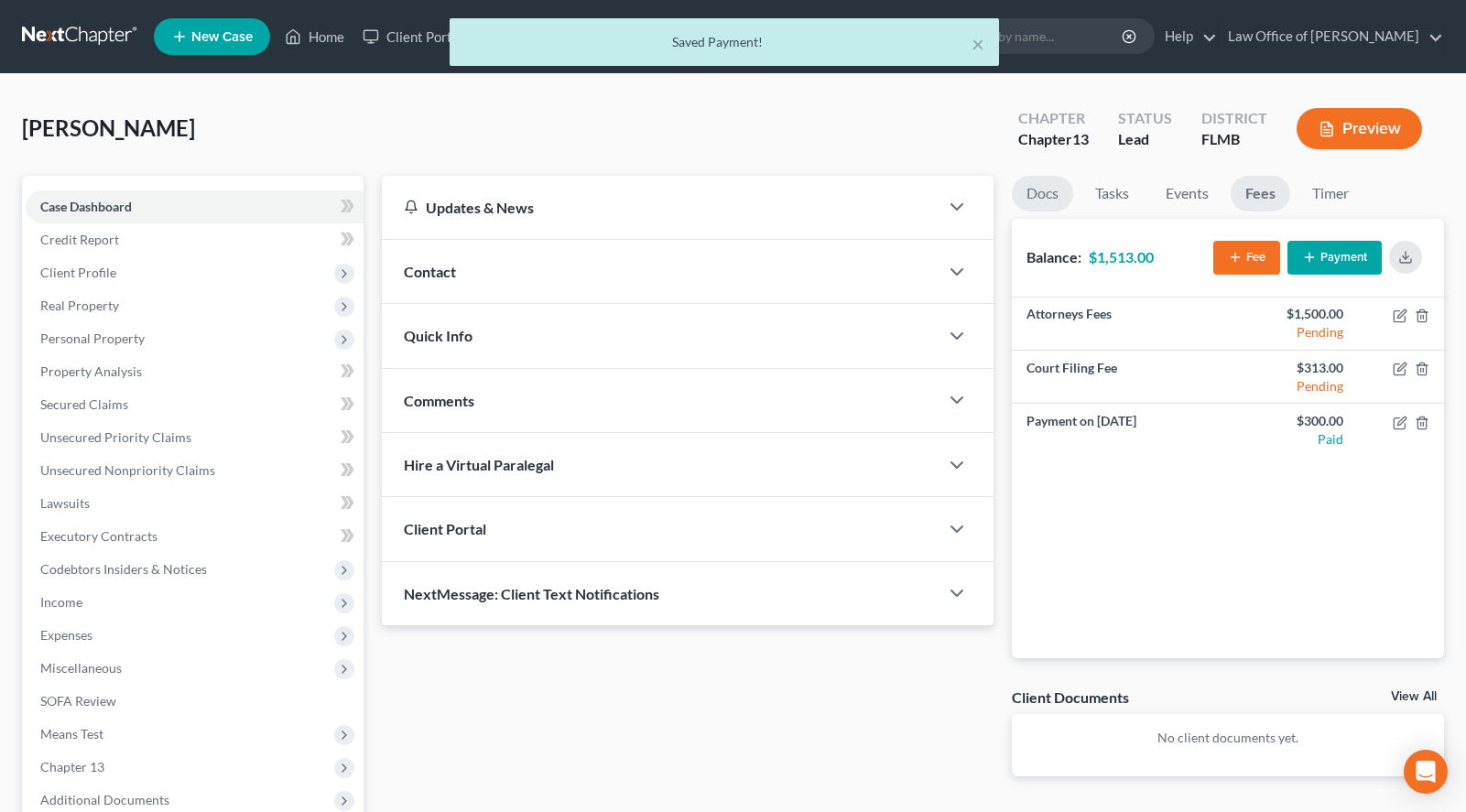
click at [1036, 201] on link "Docs" at bounding box center [1043, 193] width 62 height 36
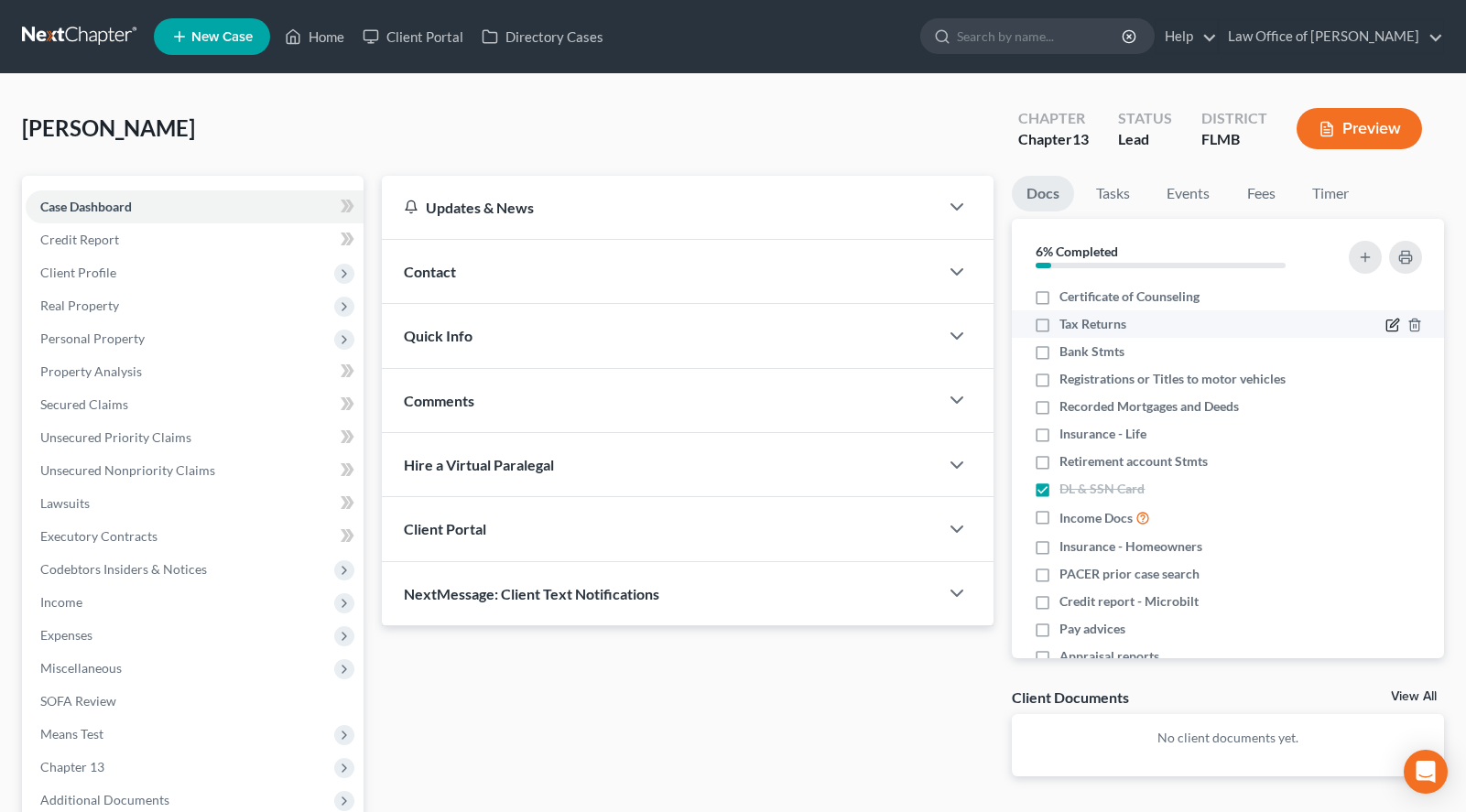
click at [1391, 322] on icon "button" at bounding box center [1393, 324] width 14 height 14
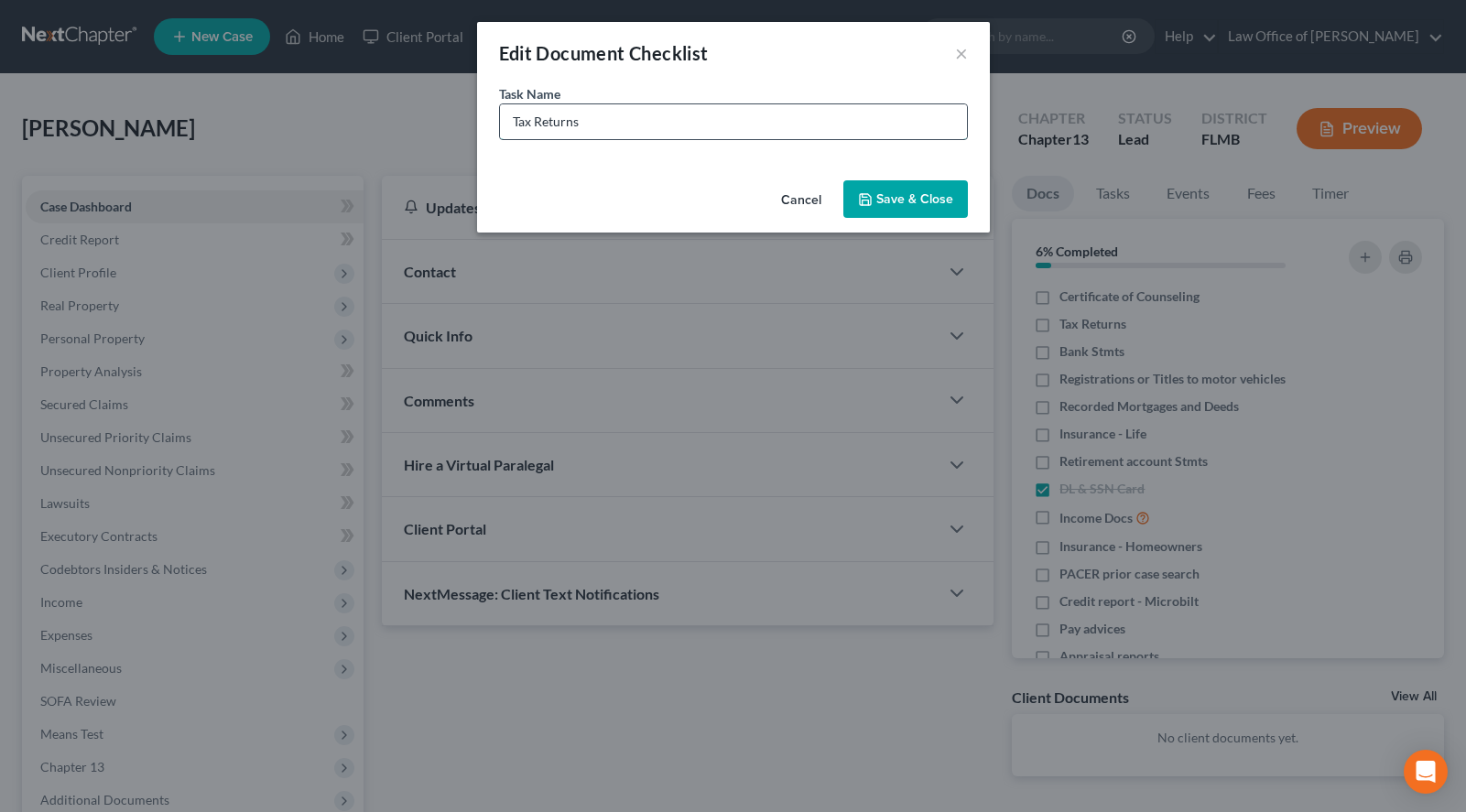
click at [654, 125] on input "Tax Returns" at bounding box center [734, 122] width 467 height 35
drag, startPoint x: 652, startPoint y: 124, endPoint x: 307, endPoint y: 168, distance: 347.8
click at [500, 139] on input "2024 Tax Return" at bounding box center [734, 122] width 467 height 35
type input "2024 Tax Return"
click at [954, 203] on button "Save & Close" at bounding box center [905, 200] width 125 height 39
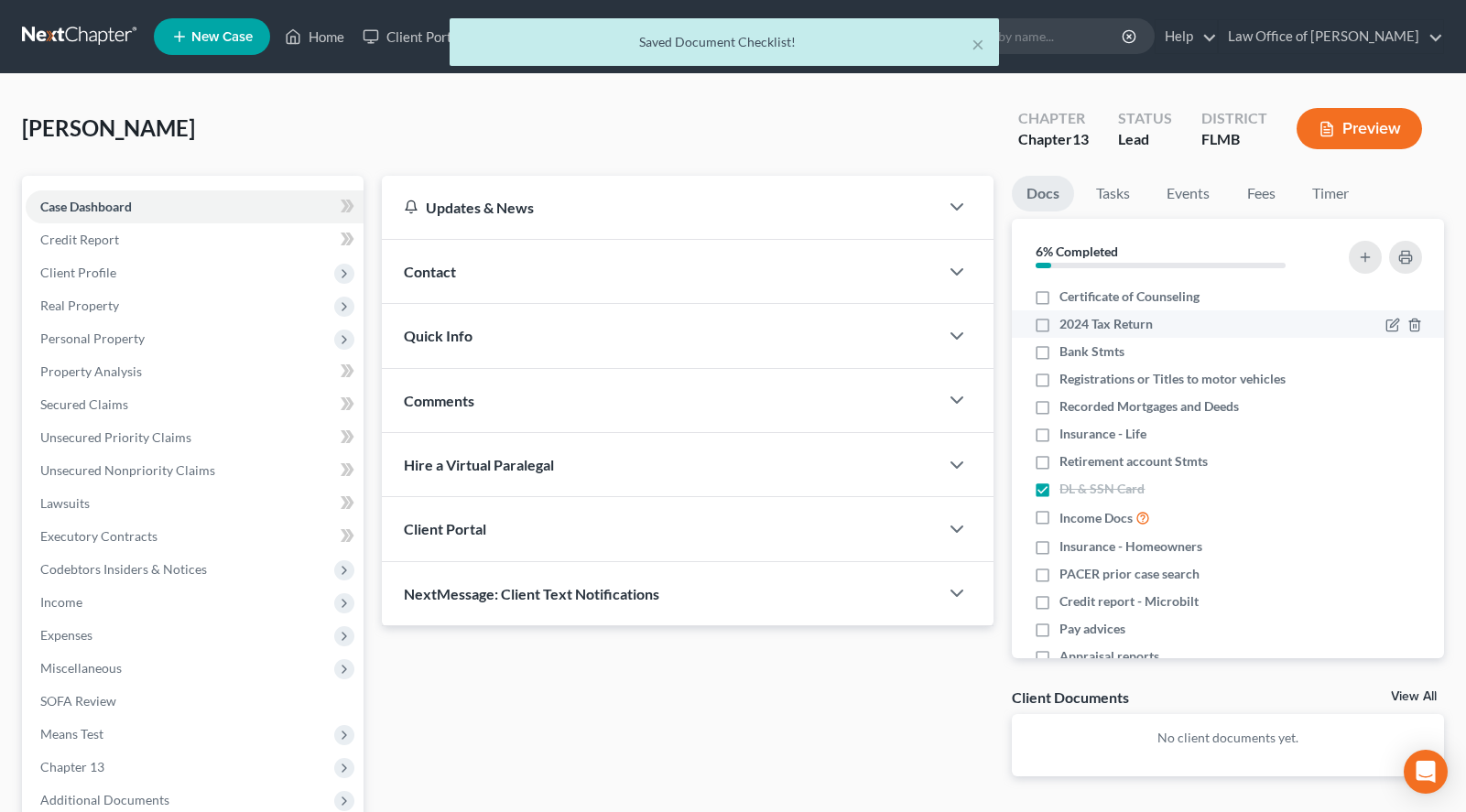
click at [1152, 322] on span "2024 Tax Return" at bounding box center [1106, 323] width 94 height 18
click at [1079, 322] on input "2024 Tax Return" at bounding box center [1073, 321] width 12 height 12
checkbox input "true"
click at [1381, 250] on div at bounding box center [1362, 258] width 134 height 49
click at [1365, 254] on icon "button" at bounding box center [1365, 257] width 14 height 14
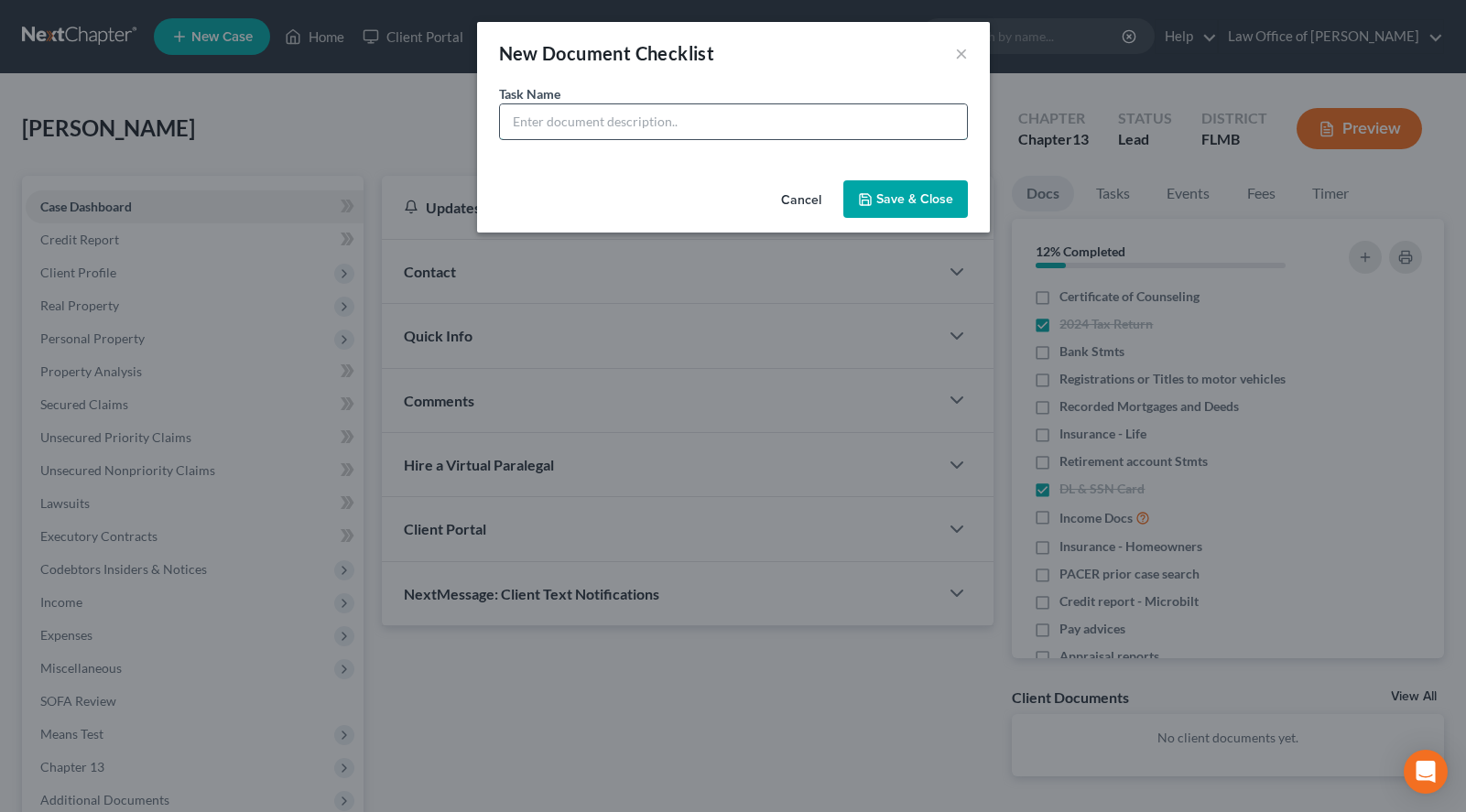
click at [855, 127] on input "text" at bounding box center [734, 122] width 467 height 35
paste input "2024 Tax Return"
type input "2023 Tax Return"
click at [952, 192] on button "Save & Close" at bounding box center [905, 200] width 125 height 39
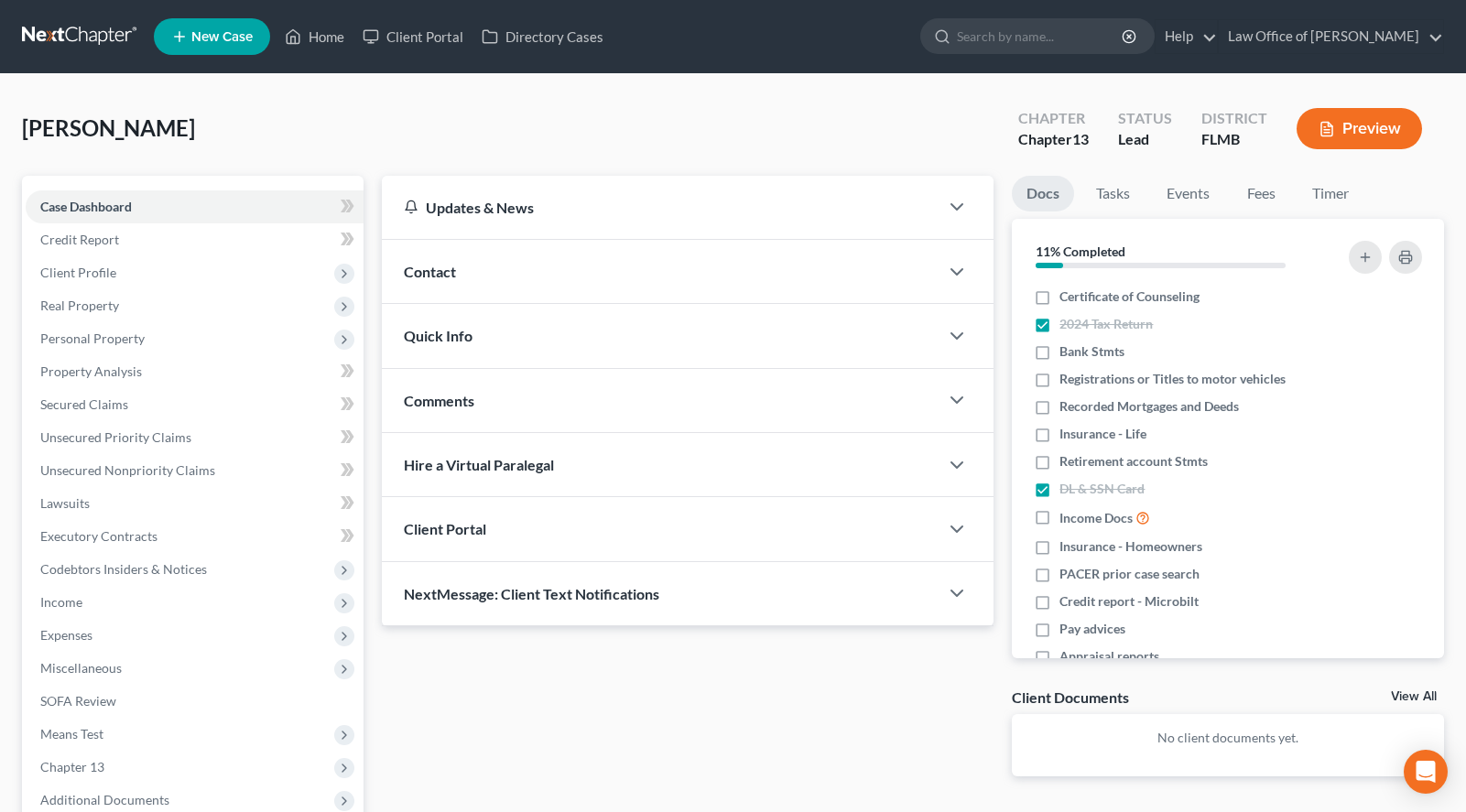
click at [97, 34] on link at bounding box center [80, 37] width 117 height 33
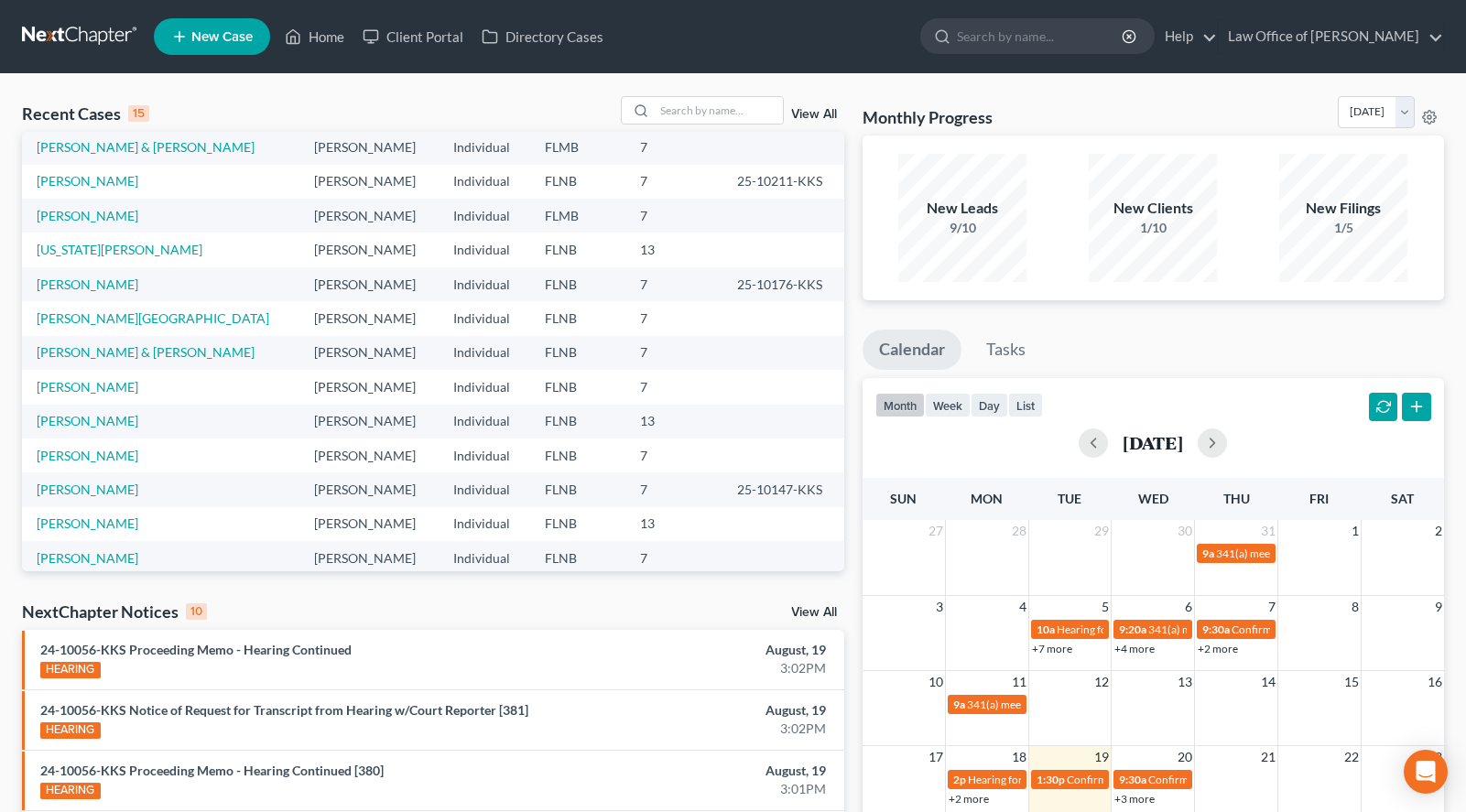
scroll to position [126, 0]
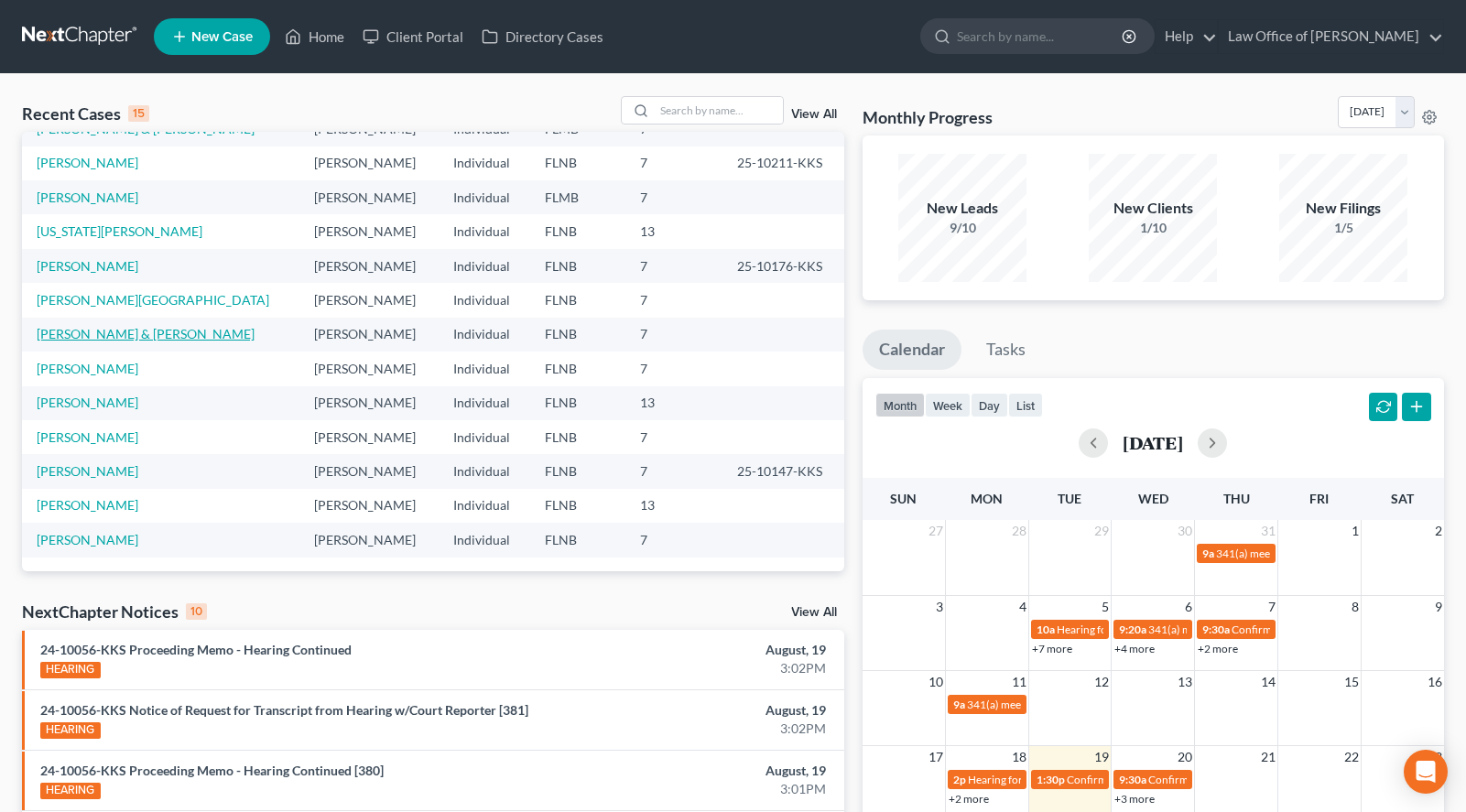
click at [60, 327] on link "[PERSON_NAME] & [PERSON_NAME]" at bounding box center [146, 334] width 218 height 15
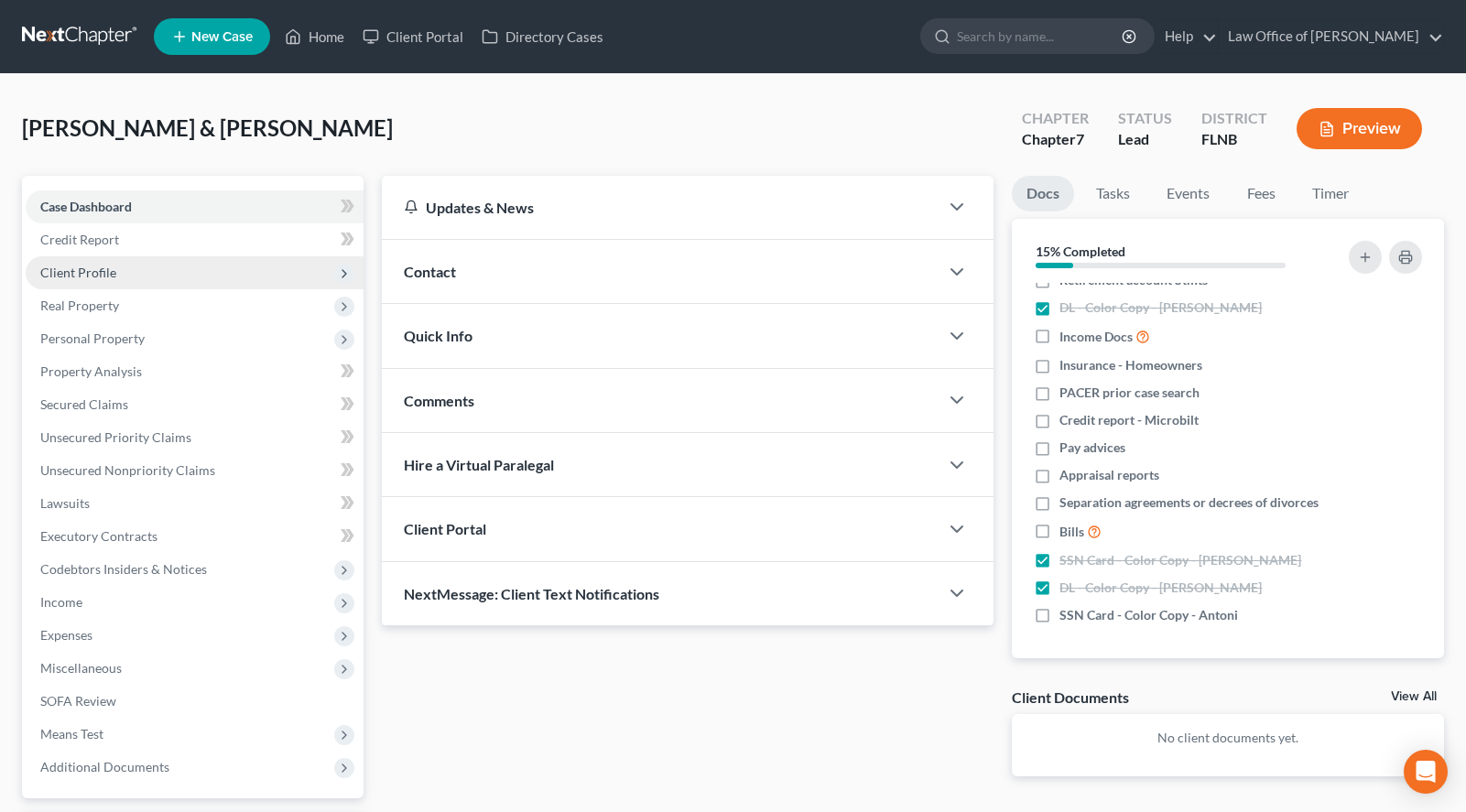
click at [265, 259] on span "Client Profile" at bounding box center [195, 273] width 338 height 33
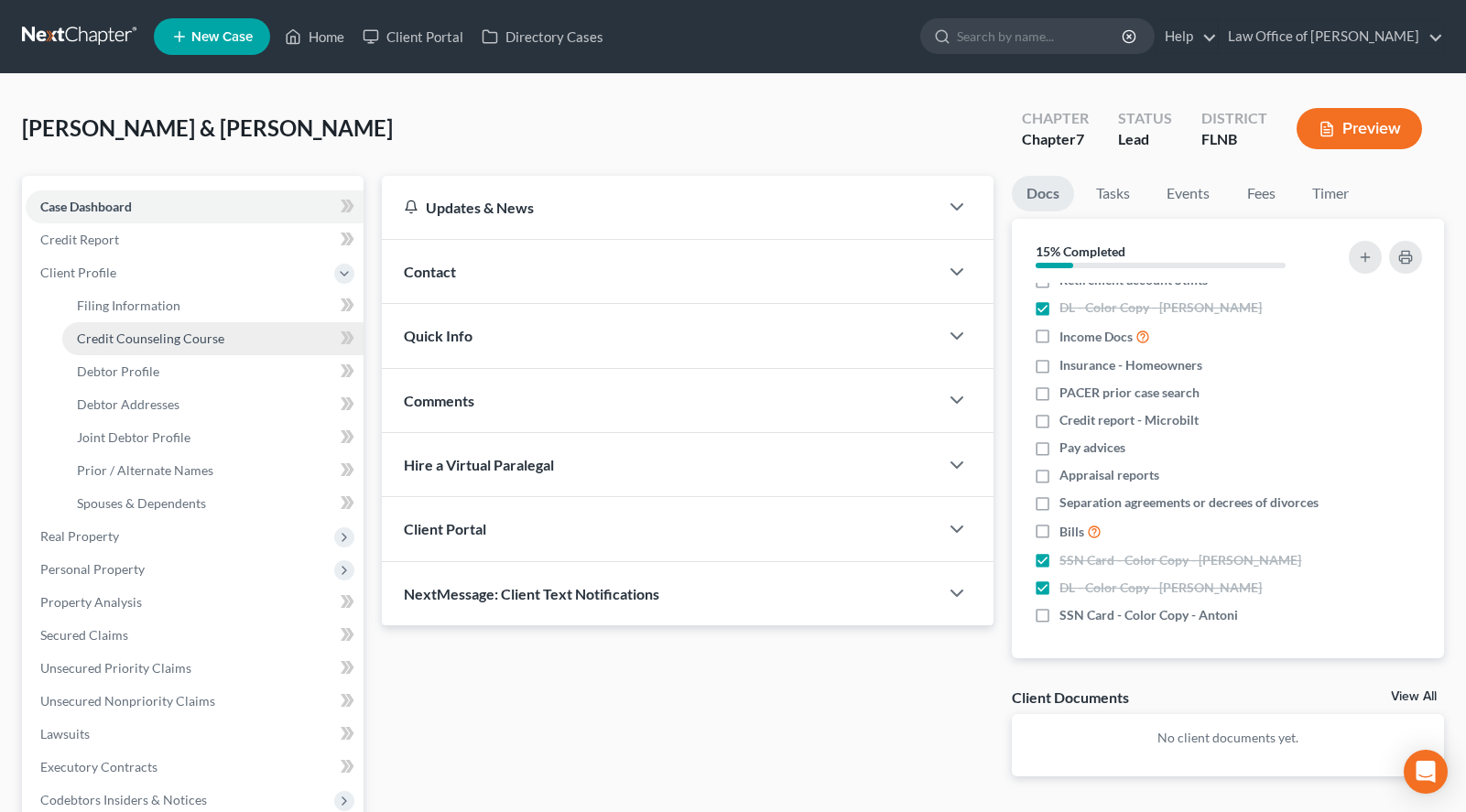
click at [266, 343] on link "Credit Counseling Course" at bounding box center [212, 339] width 301 height 33
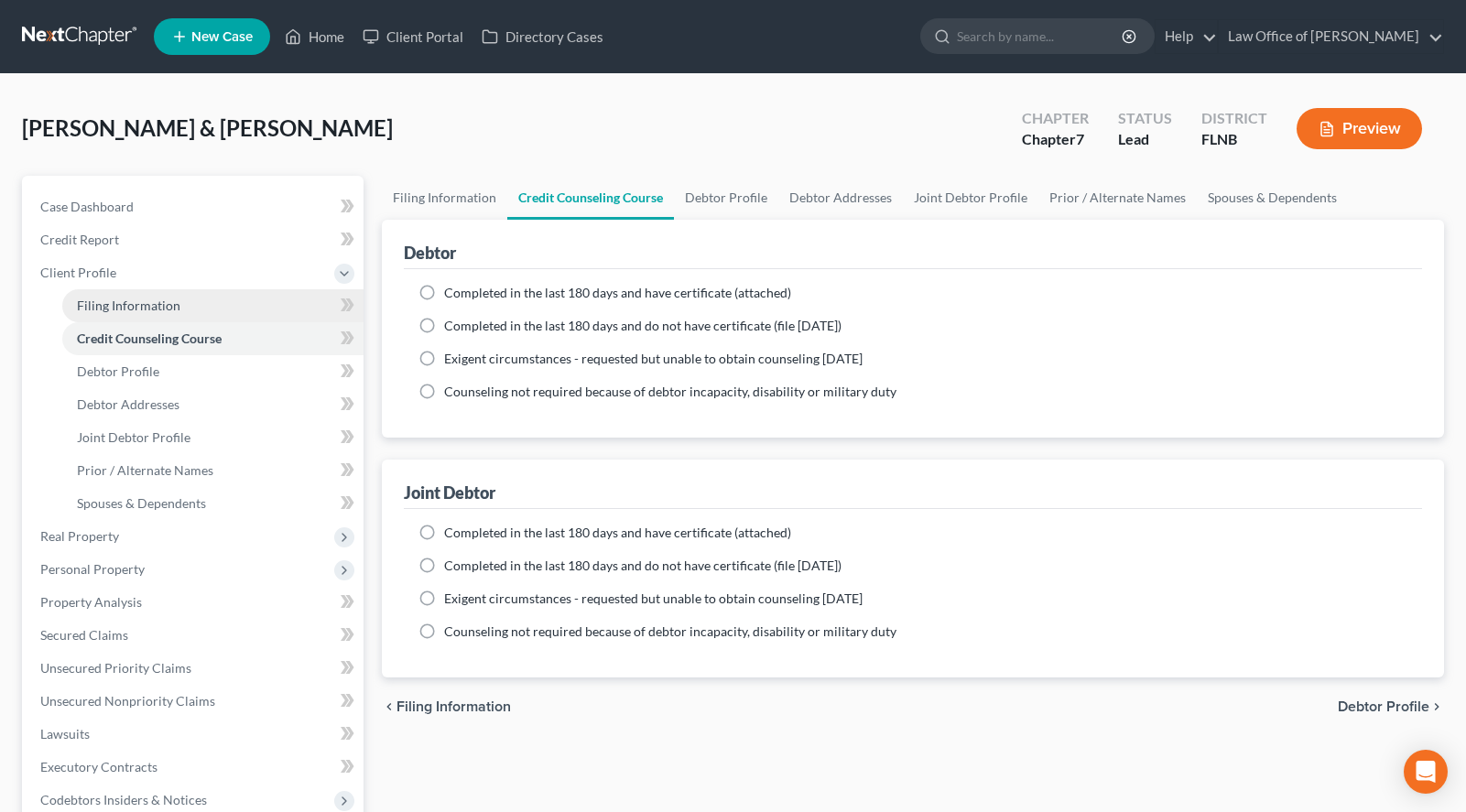
click at [264, 309] on link "Filing Information" at bounding box center [212, 306] width 301 height 33
select select "1"
select select "0"
select select "9"
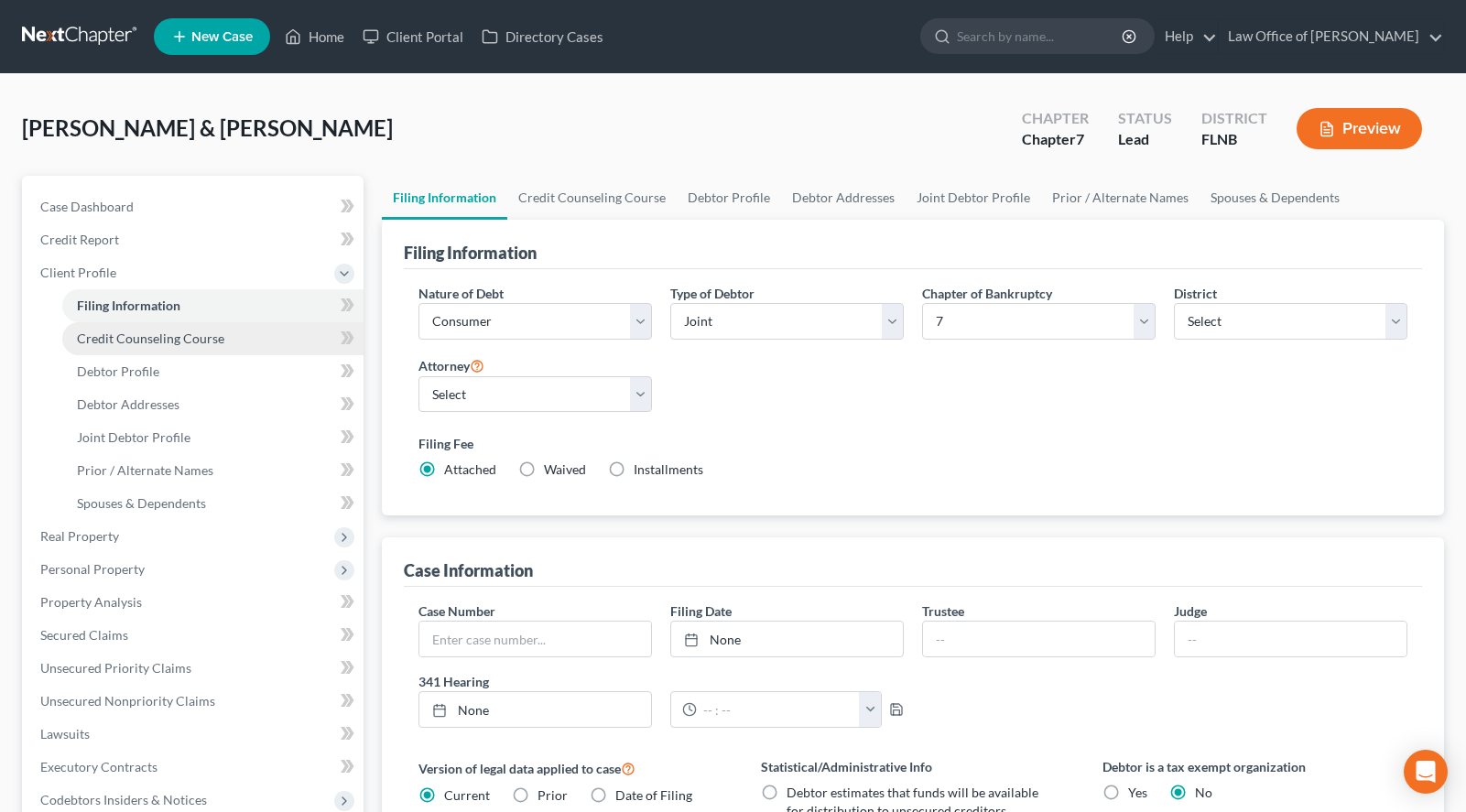
click at [264, 350] on link "Credit Counseling Course" at bounding box center [212, 339] width 301 height 33
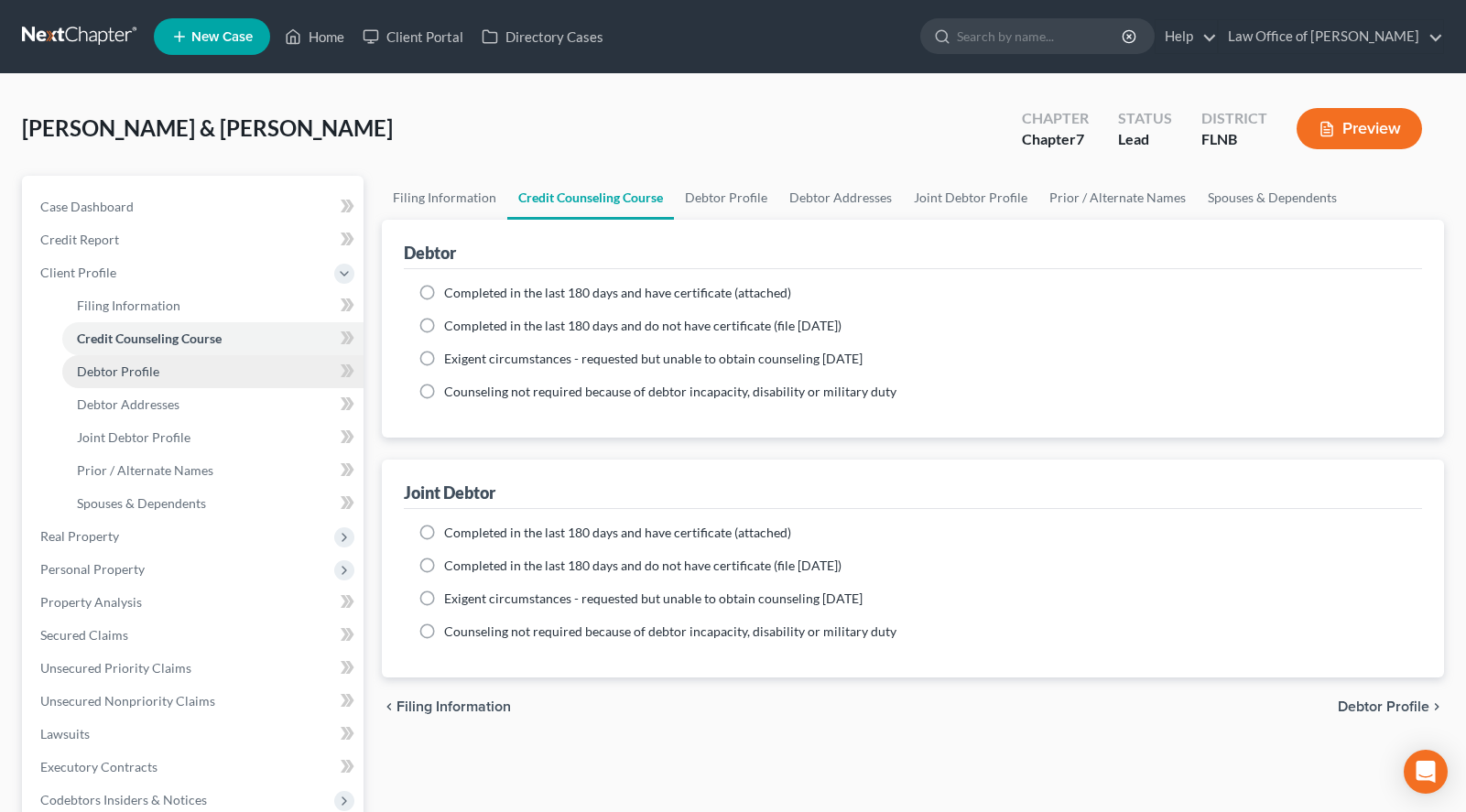
click at [264, 364] on link "Debtor Profile" at bounding box center [212, 372] width 301 height 33
select select "1"
select select "3"
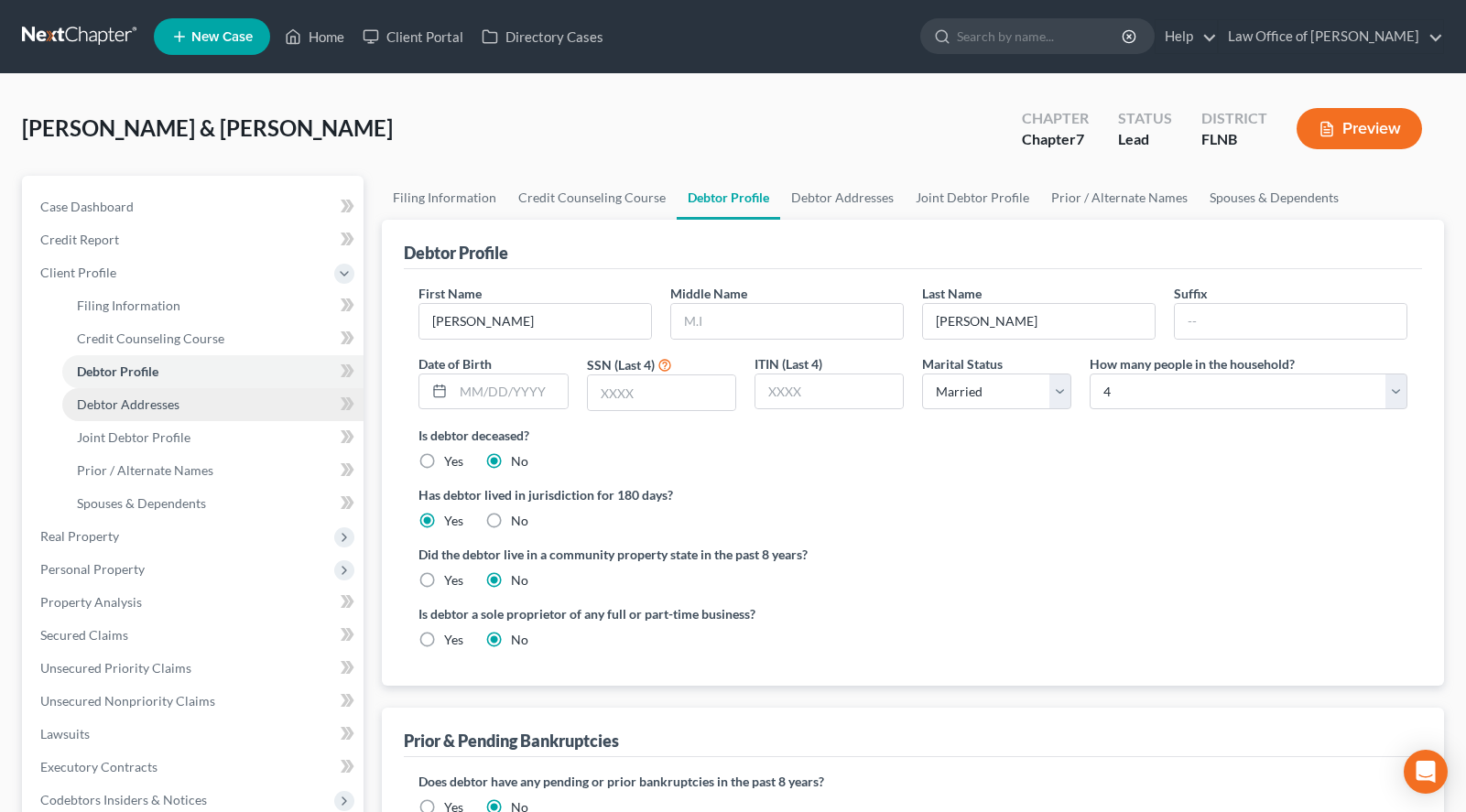
click at [264, 392] on link "Debtor Addresses" at bounding box center [212, 405] width 301 height 33
select select "0"
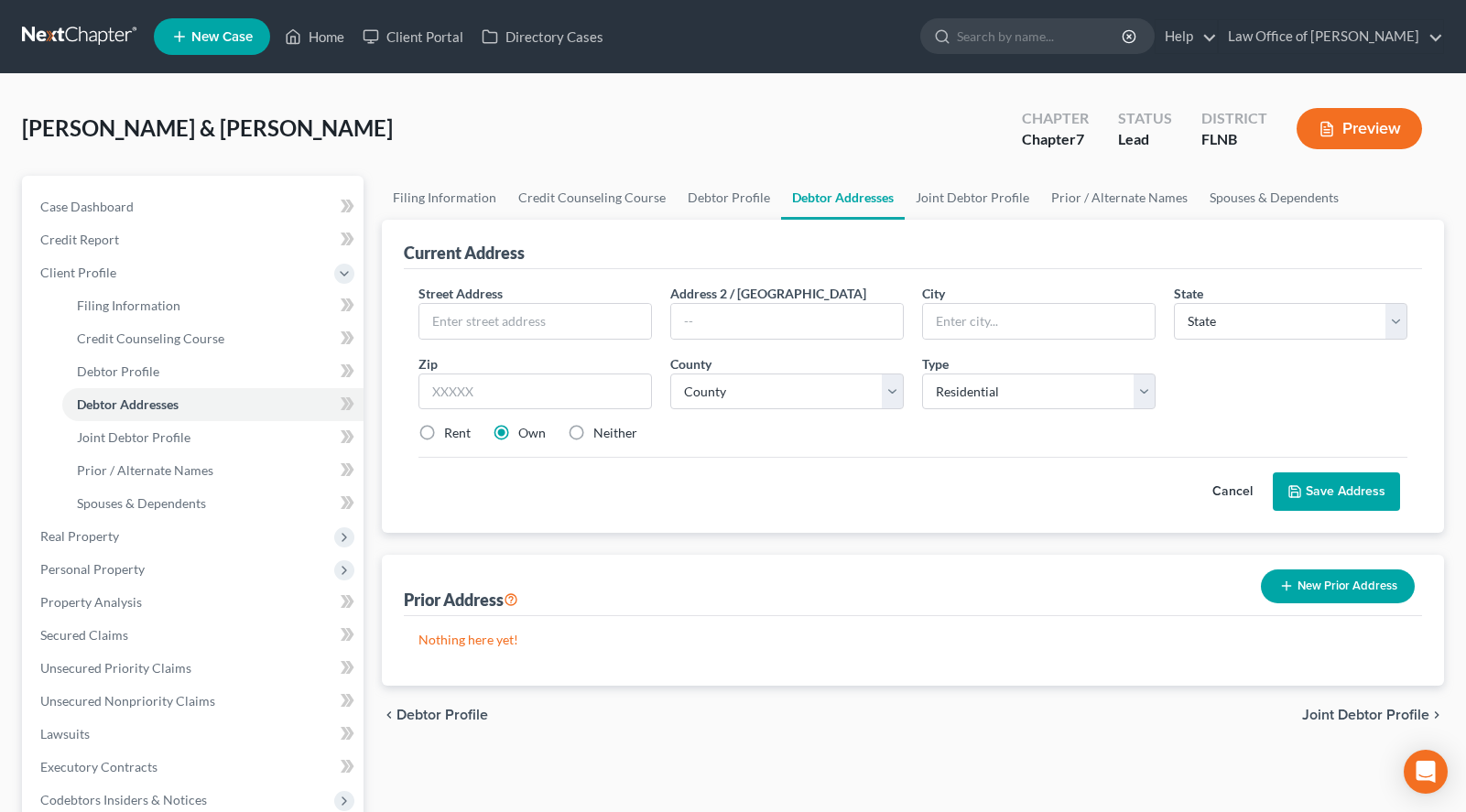
click at [1445, 288] on div "Filing Information Credit Counseling Course Debtor Profile Debtor Addresses Joi…" at bounding box center [913, 655] width 1081 height 959
click at [515, 325] on input "text" at bounding box center [535, 322] width 232 height 35
paste input "9851 NE 77th Place"
type input "9851 NE 77th Place"
click at [599, 378] on input "text" at bounding box center [535, 392] width 234 height 37
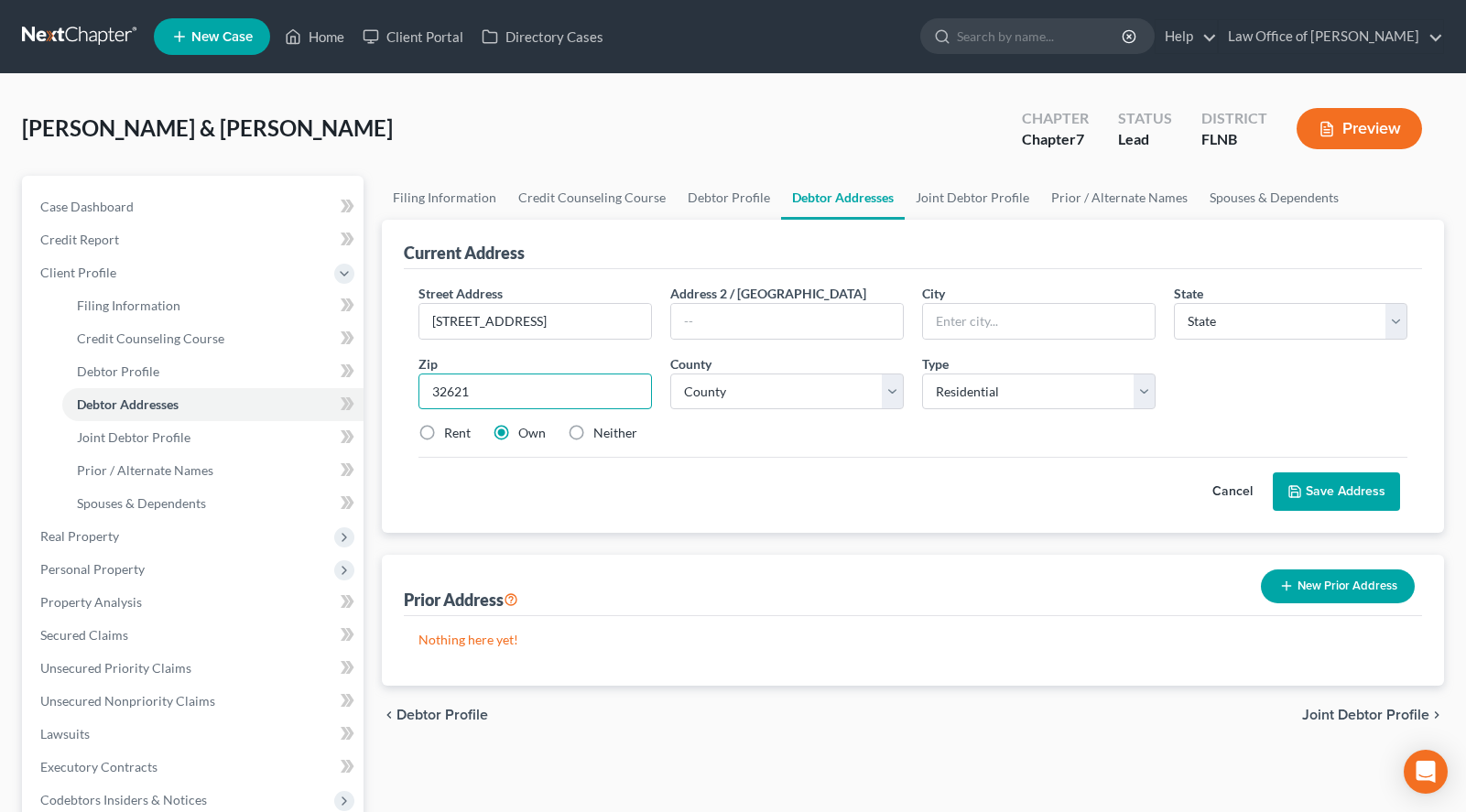
type input "32621"
click at [1320, 403] on div "Street Address * 9851 NE 77th Place Address 2 / PO Box City * State * State AL …" at bounding box center [913, 371] width 1007 height 174
type input "Bronson"
select select "9"
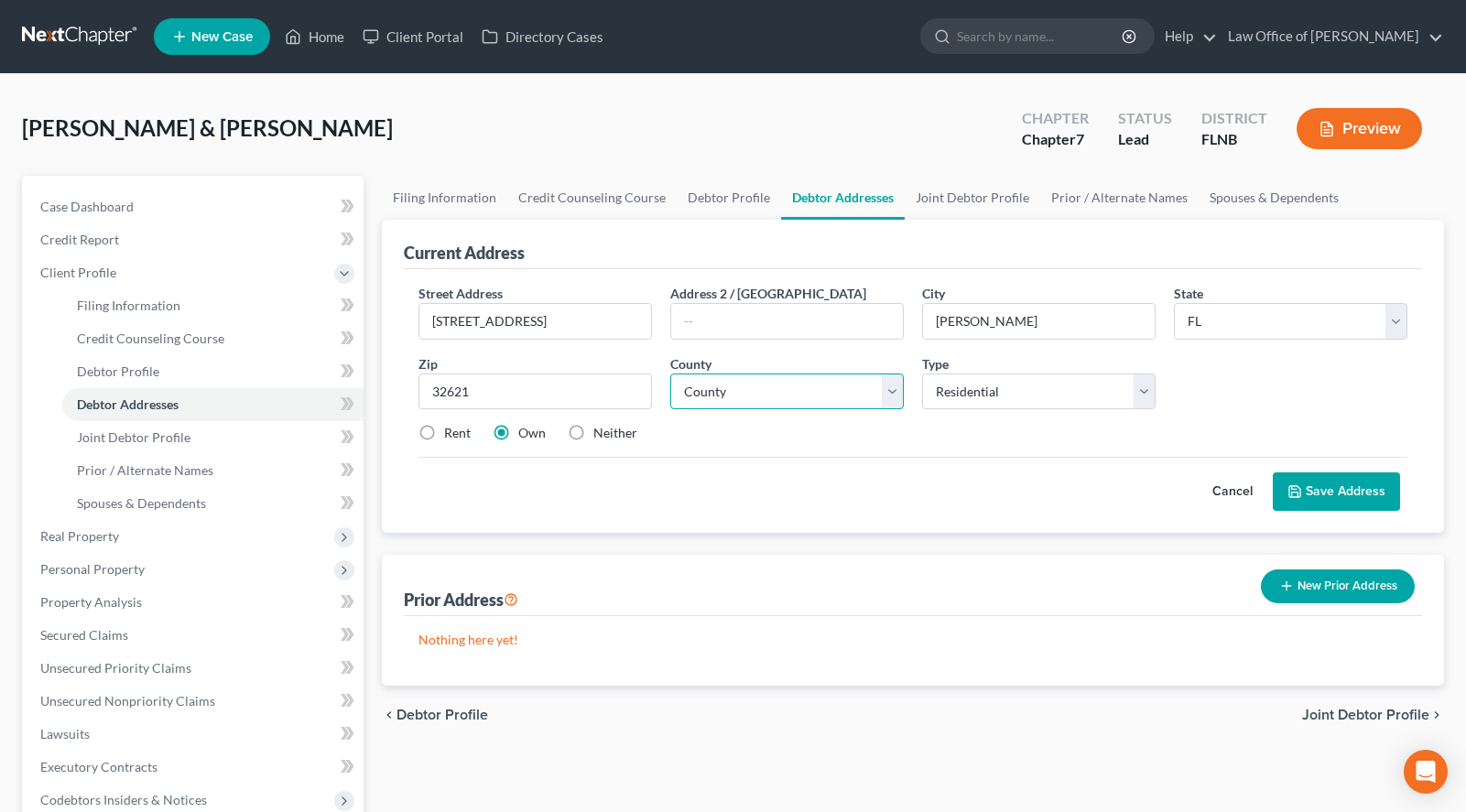
click at [670, 374] on select "County Alachua County Baker County Bay County Bradford County Brevard County Br…" at bounding box center [787, 392] width 234 height 37
select select "36"
click option "Levy County" at bounding box center [0, 0] width 0 height 0
click at [1291, 483] on button "Save Address" at bounding box center [1337, 491] width 127 height 39
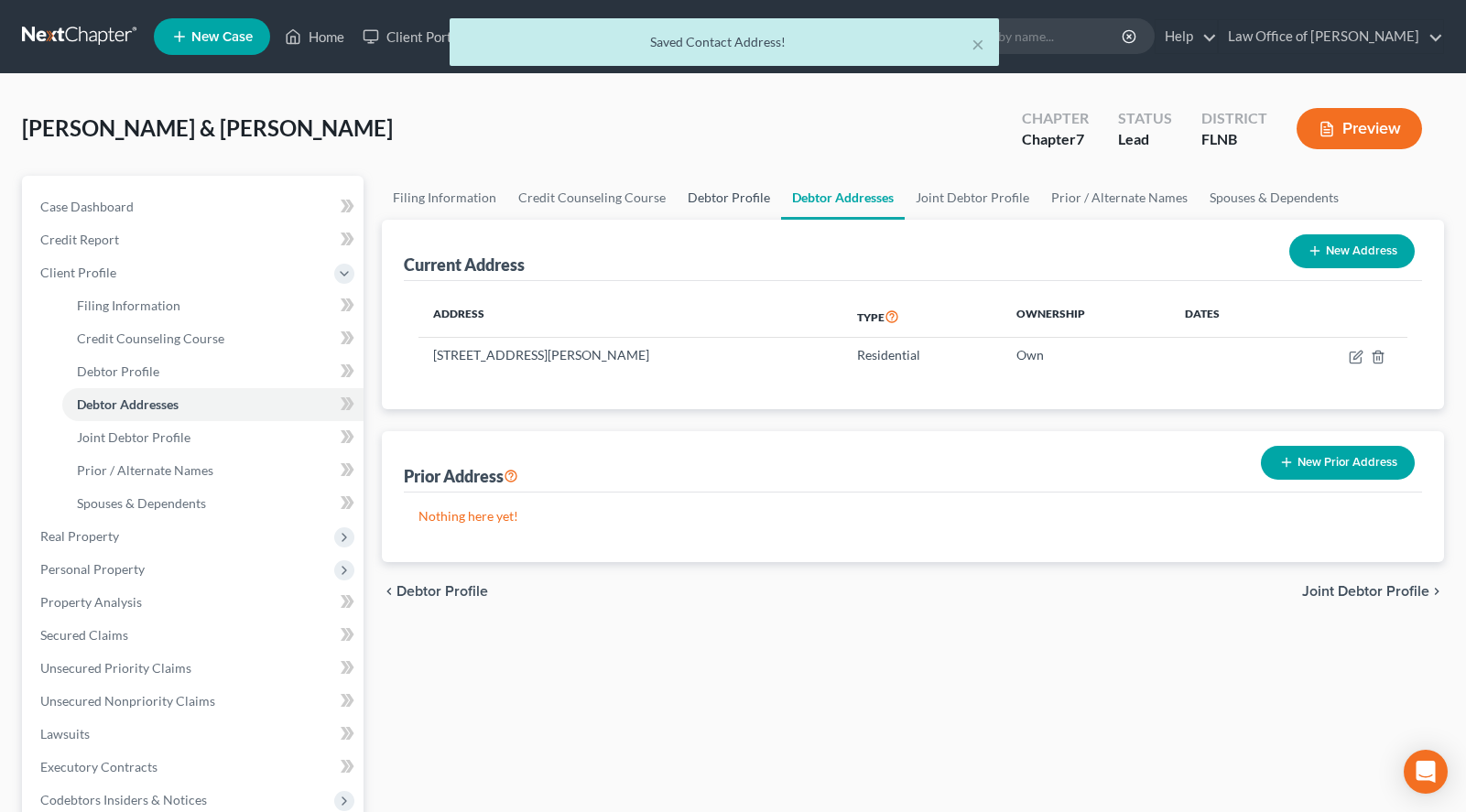
click at [699, 195] on link "Debtor Profile" at bounding box center [729, 198] width 104 height 44
select select "1"
select select "3"
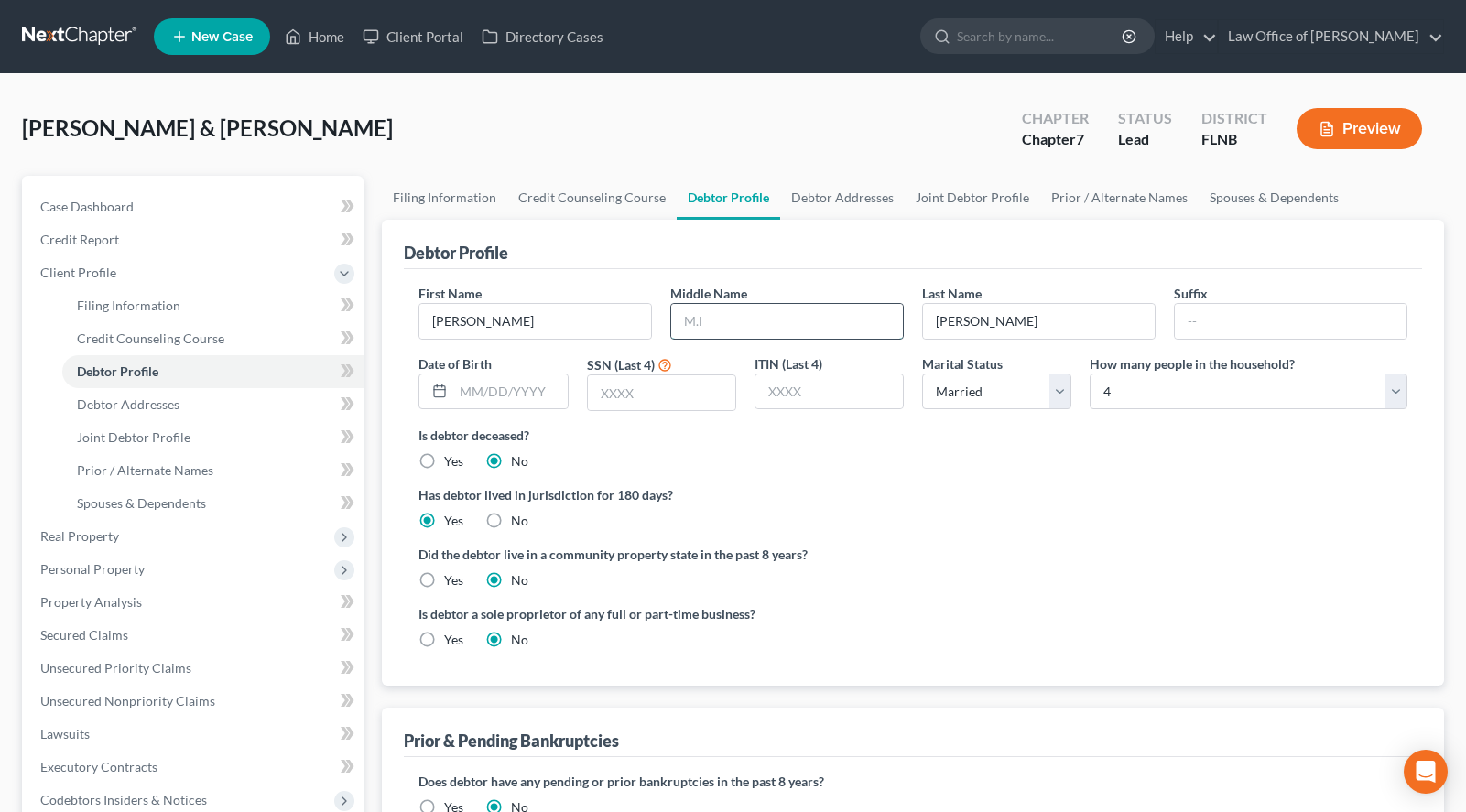
click at [779, 314] on input "text" at bounding box center [787, 322] width 232 height 35
drag, startPoint x: 1418, startPoint y: 438, endPoint x: 1405, endPoint y: 431, distance: 14.8
click at [1417, 437] on div "First Name Sherrie Middle Name Last Name Chiappini Suffix Date of Birth SSN (La…" at bounding box center [913, 477] width 1018 height 416
click at [737, 324] on input "text" at bounding box center [787, 322] width 232 height 35
type input "Ann"
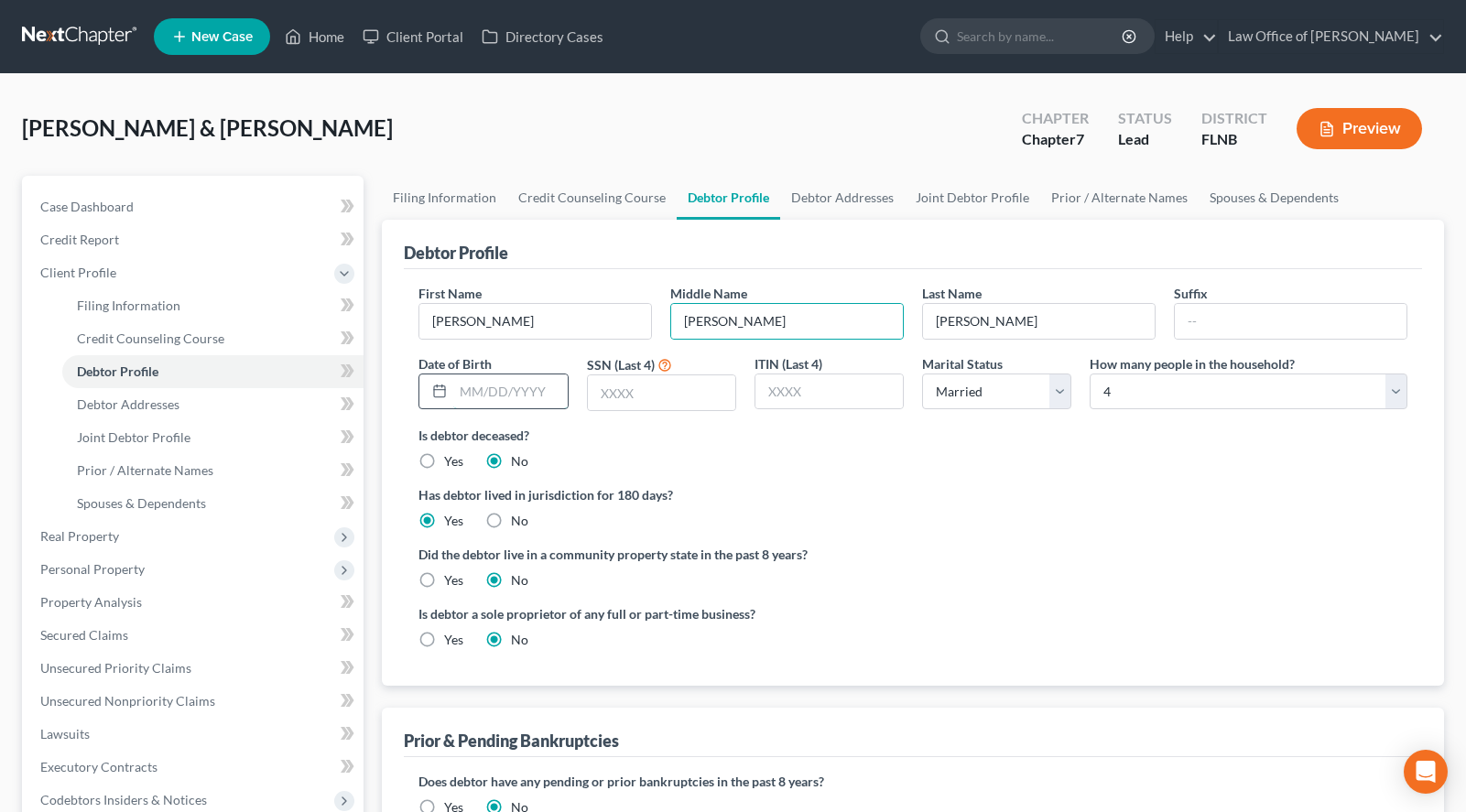
click at [509, 390] on input "text" at bounding box center [510, 392] width 114 height 35
type input "05/13/1963"
click at [655, 408] on input "text" at bounding box center [662, 393] width 148 height 35
click at [1413, 449] on div "First Name Sherrie Middle Name Ann Last Name Chiappini Suffix Date of Birth 05/…" at bounding box center [913, 477] width 1018 height 416
click at [694, 385] on input "text" at bounding box center [662, 393] width 148 height 35
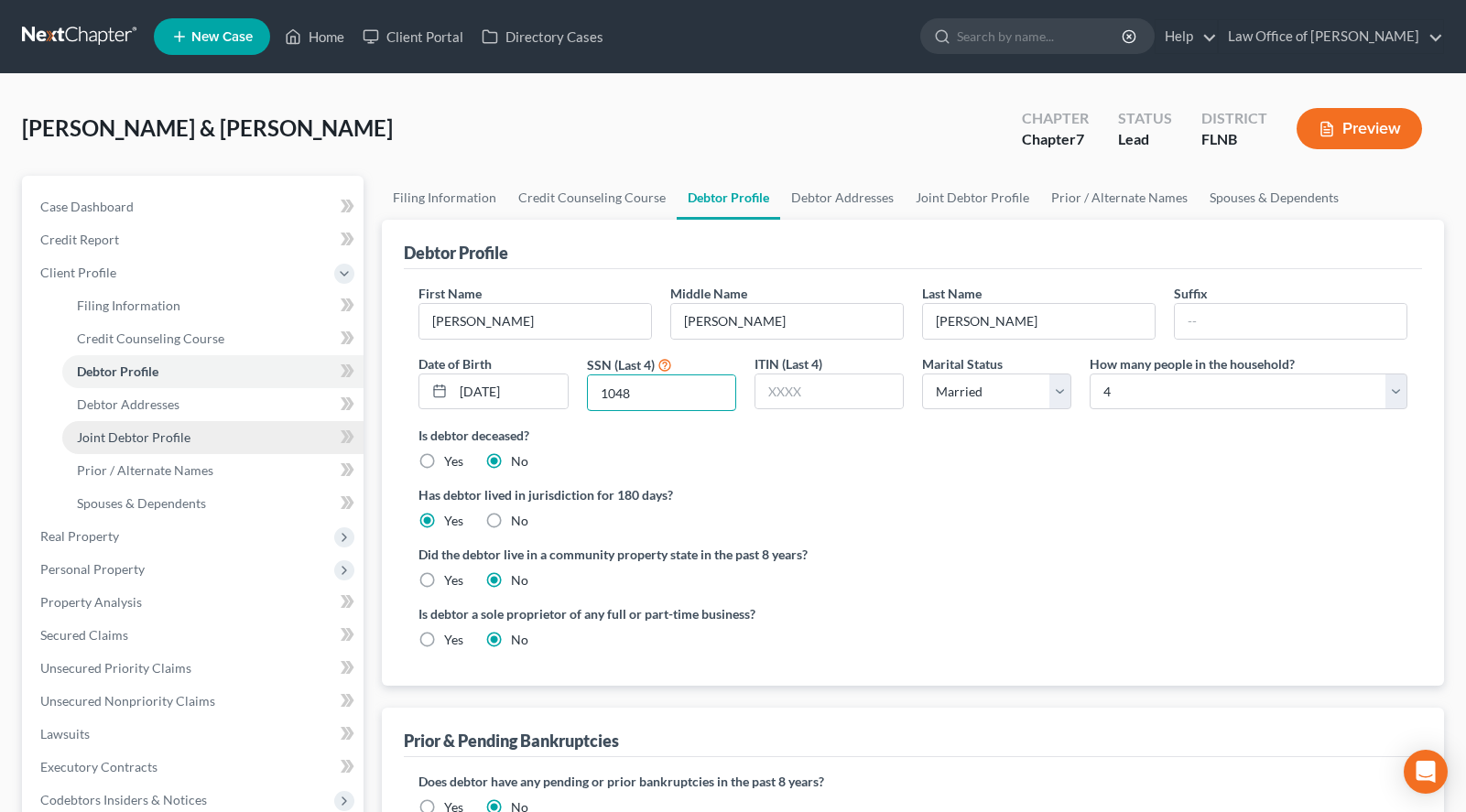
type input "1048"
click at [141, 437] on span "Joint Debtor Profile" at bounding box center [134, 437] width 114 height 15
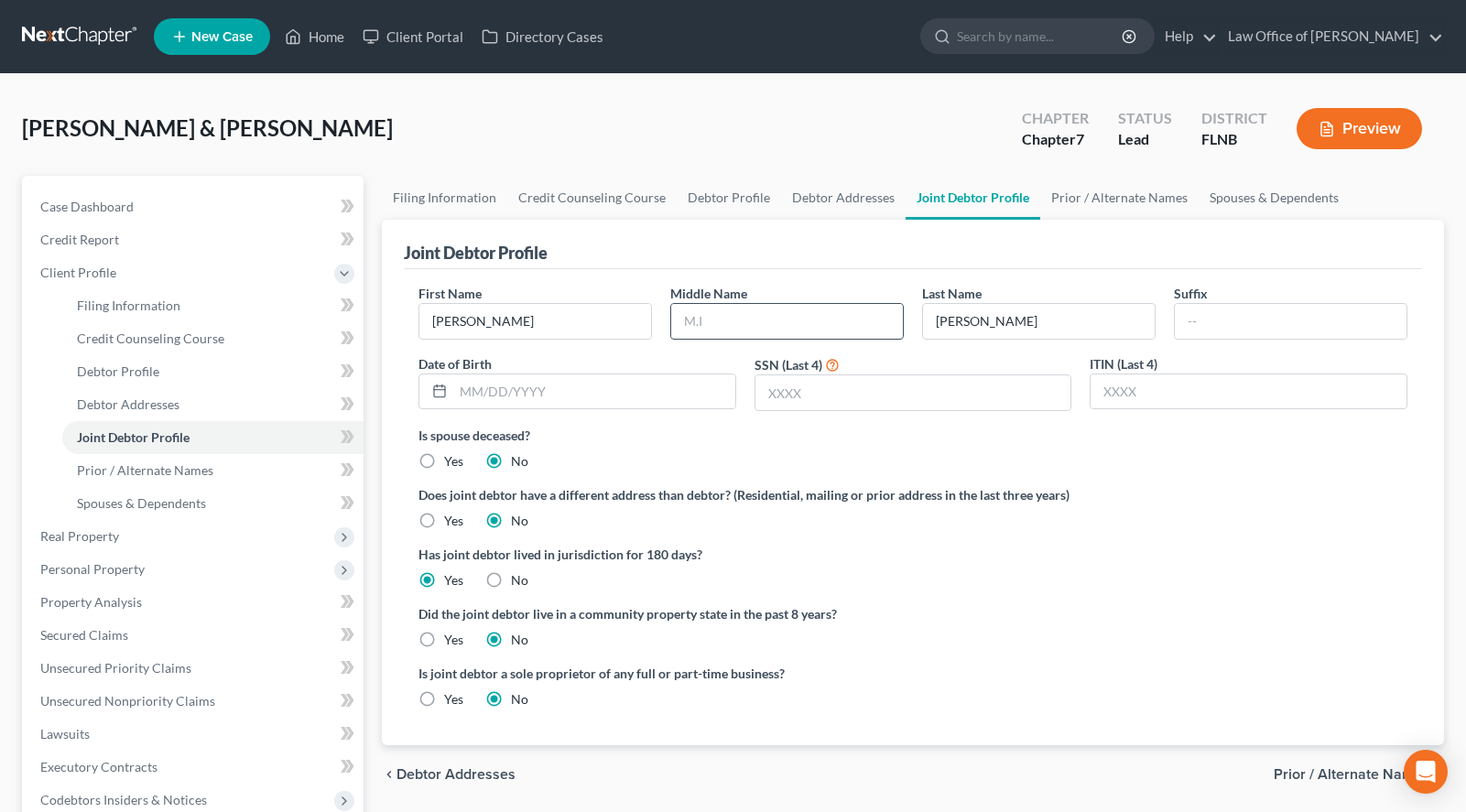
click at [766, 327] on input "text" at bounding box center [787, 322] width 232 height 35
type input "William"
click at [678, 400] on input "text" at bounding box center [594, 392] width 282 height 35
type input "02/24/1972"
click at [968, 404] on input "text" at bounding box center [913, 393] width 316 height 35
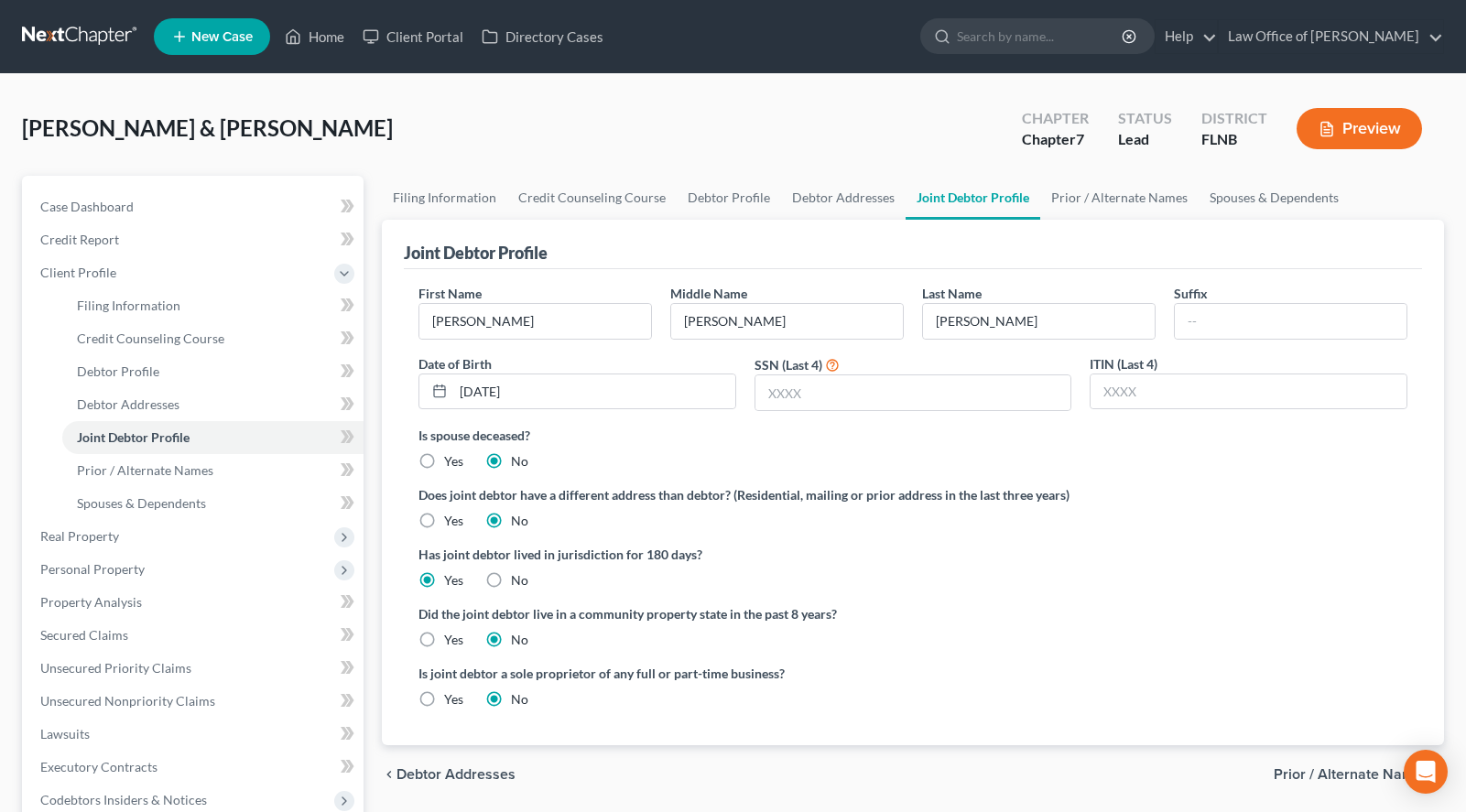
drag, startPoint x: 1114, startPoint y: 590, endPoint x: 1100, endPoint y: 575, distance: 20.5
click at [1114, 589] on ng-include "First Name Antoni Middle Name William Last Name Chiappini Suffix Date of Birth …" at bounding box center [913, 503] width 989 height 439
click at [931, 399] on input "text" at bounding box center [913, 393] width 316 height 35
type input "7373"
click at [100, 31] on link at bounding box center [80, 37] width 117 height 33
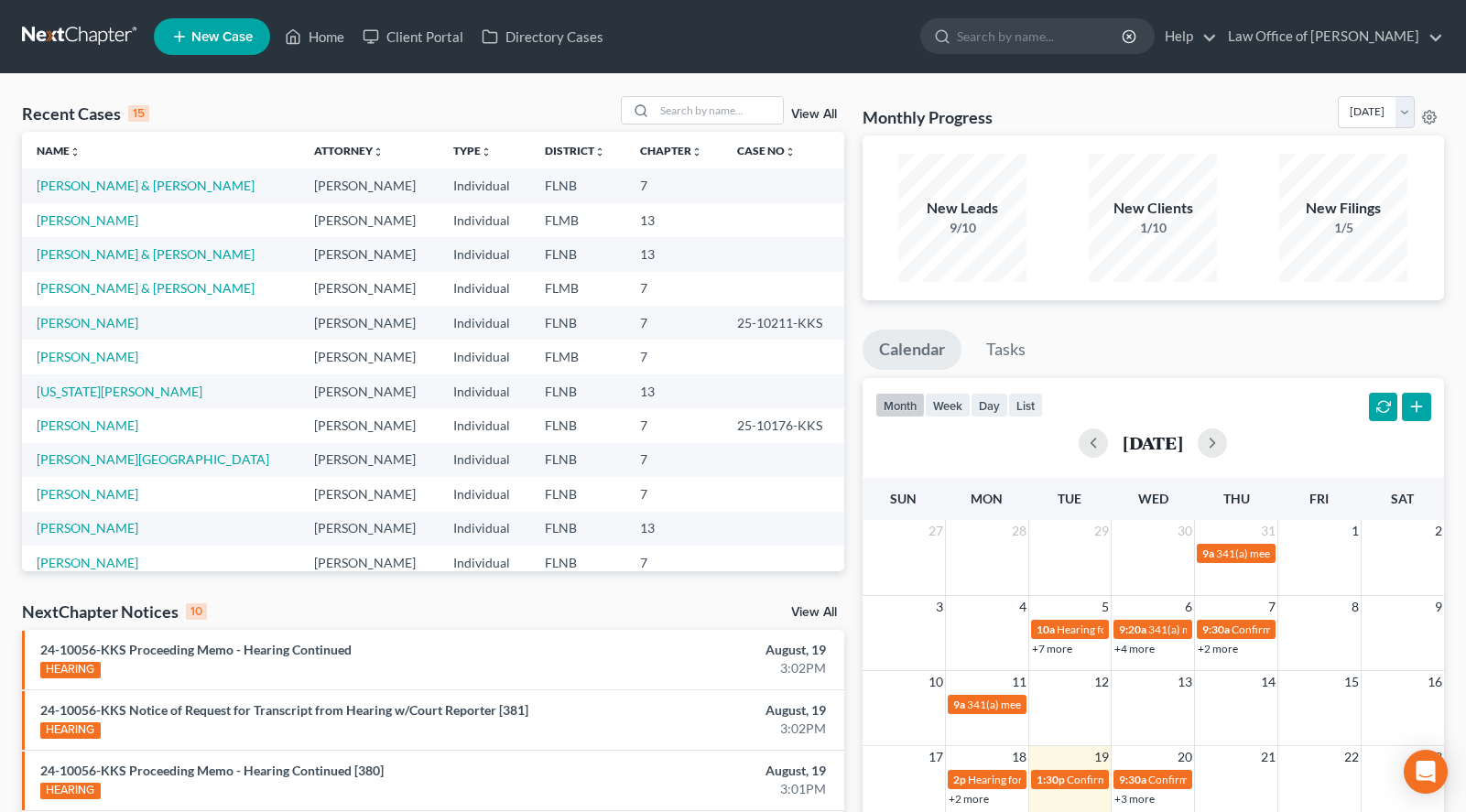
scroll to position [94, 0]
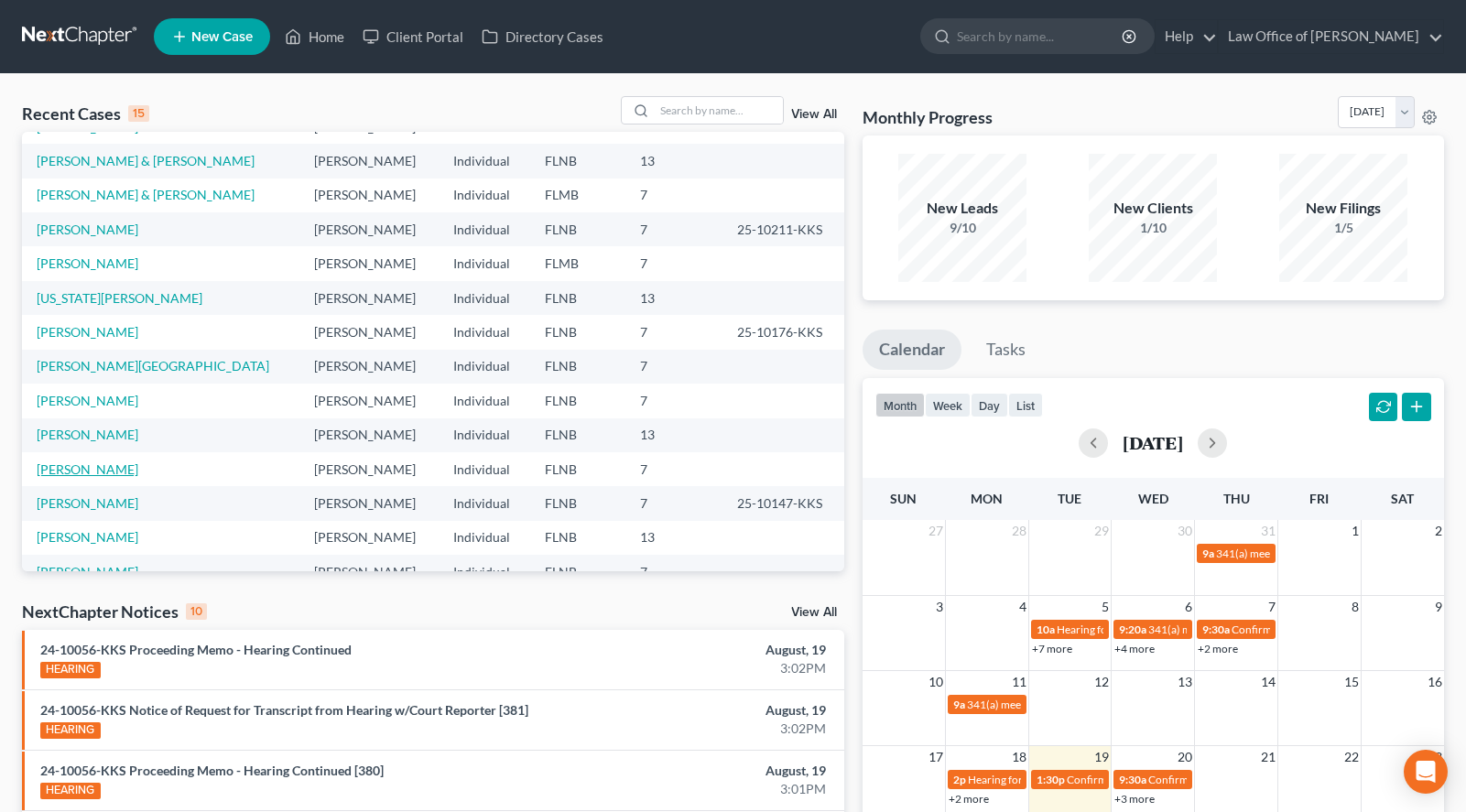
click at [45, 469] on link "[PERSON_NAME]" at bounding box center [87, 469] width 101 height 15
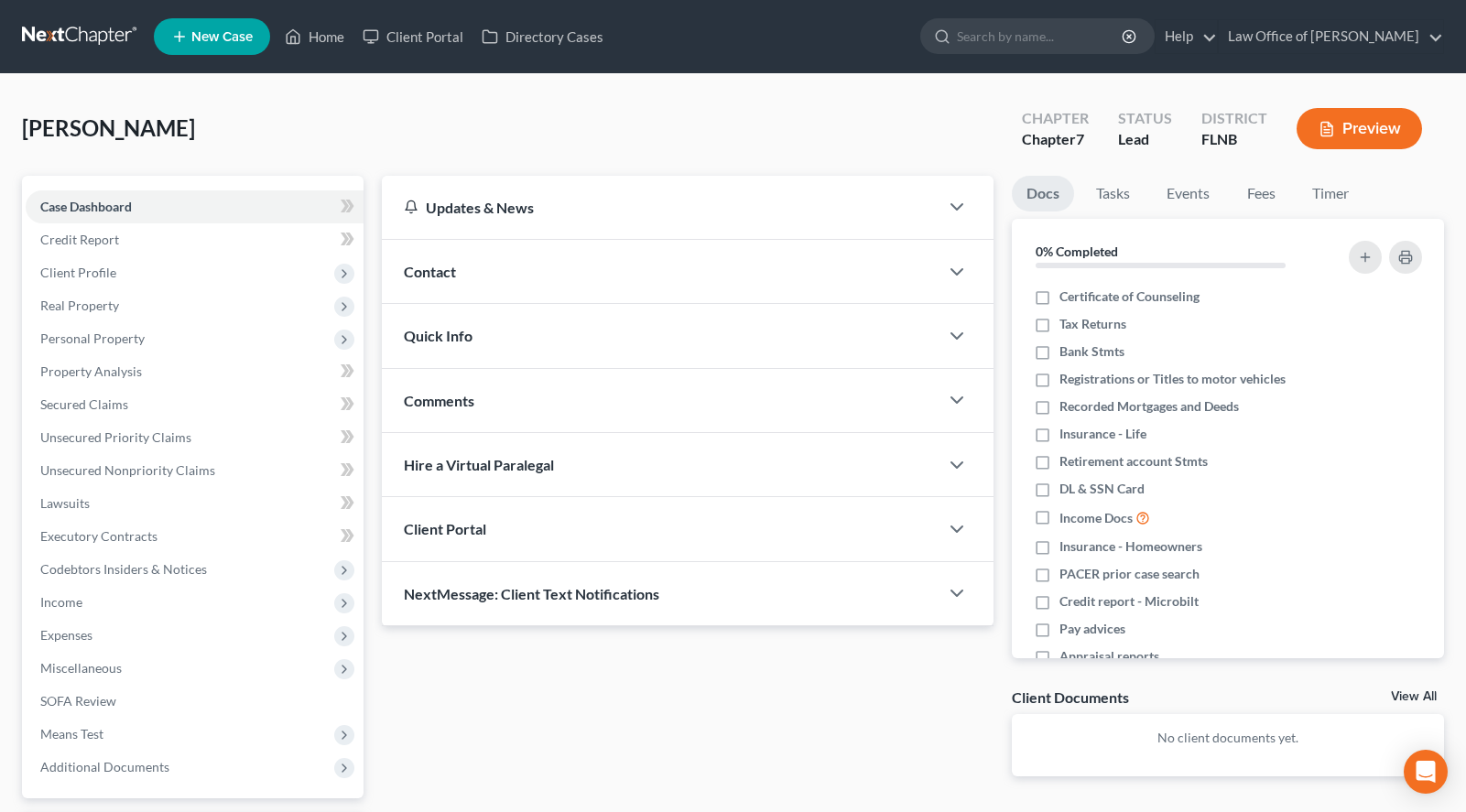
click at [662, 682] on div "Updates & News × District Notes Take a look at NextChapter's District Notes to …" at bounding box center [688, 490] width 630 height 630
click at [1065, 485] on span "DL & SSN Card" at bounding box center [1102, 489] width 85 height 18
click at [1067, 485] on input "DL & SSN Card" at bounding box center [1073, 486] width 12 height 12
checkbox input "true"
click at [1259, 187] on link "Fees" at bounding box center [1260, 193] width 59 height 36
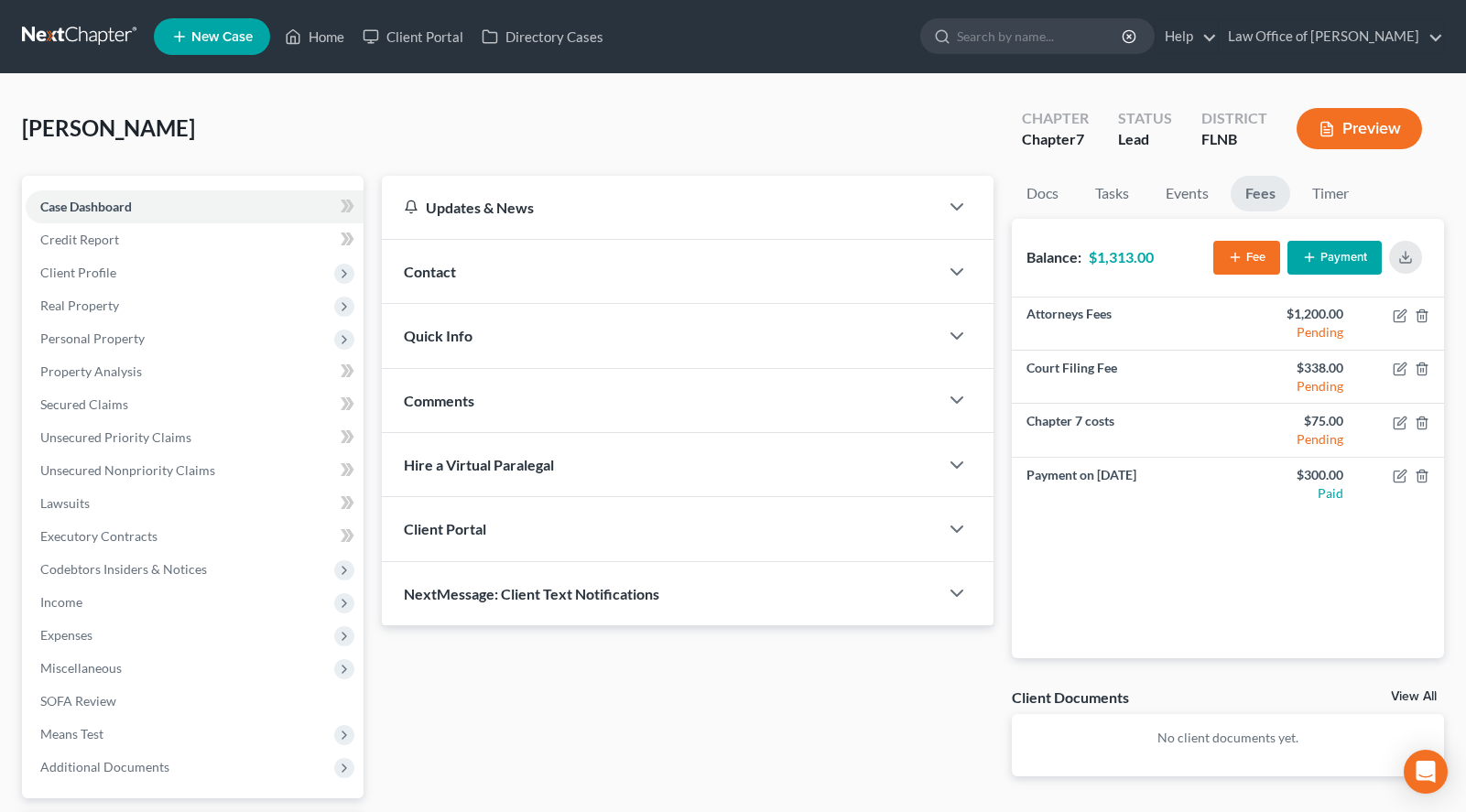
click at [92, 38] on link at bounding box center [80, 37] width 117 height 33
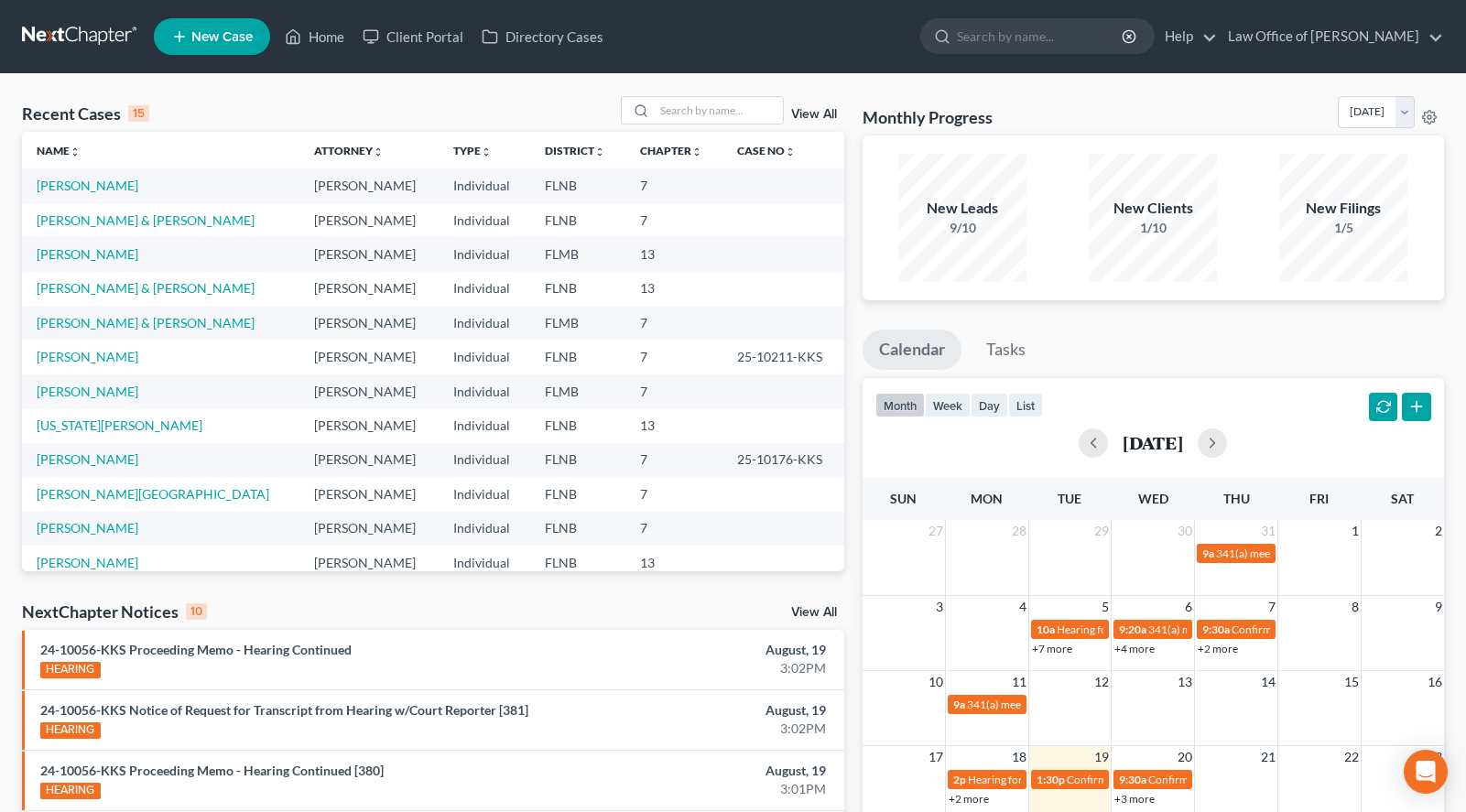
click at [543, 121] on div "Recent Cases 15 View All" at bounding box center [434, 114] width 823 height 36
click at [1064, 80] on div "Recent Cases 15 View All Name unfold_more expand_more expand_less Attorney unfo…" at bounding box center [733, 680] width 1466 height 1211
click at [655, 115] on input "search" at bounding box center [719, 111] width 128 height 27
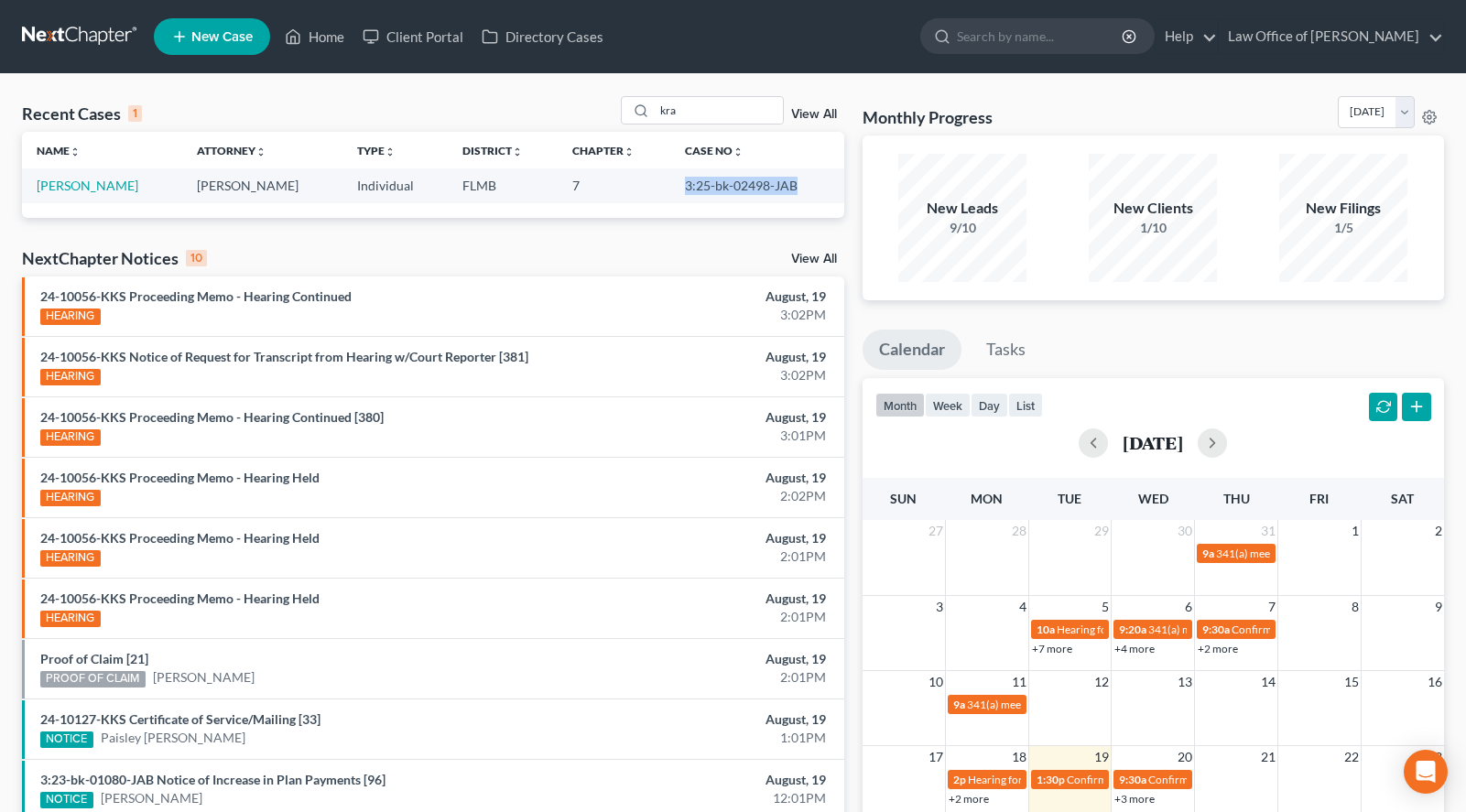
drag, startPoint x: 685, startPoint y: 186, endPoint x: 802, endPoint y: 182, distance: 117.1
click at [802, 182] on td "3:25-bk-02498-JAB" at bounding box center [757, 184] width 174 height 34
copy td "3:25-bk-02498-JAB"
drag, startPoint x: 697, startPoint y: 120, endPoint x: 543, endPoint y: 170, distance: 161.9
click at [655, 124] on input "kra" at bounding box center [719, 111] width 128 height 27
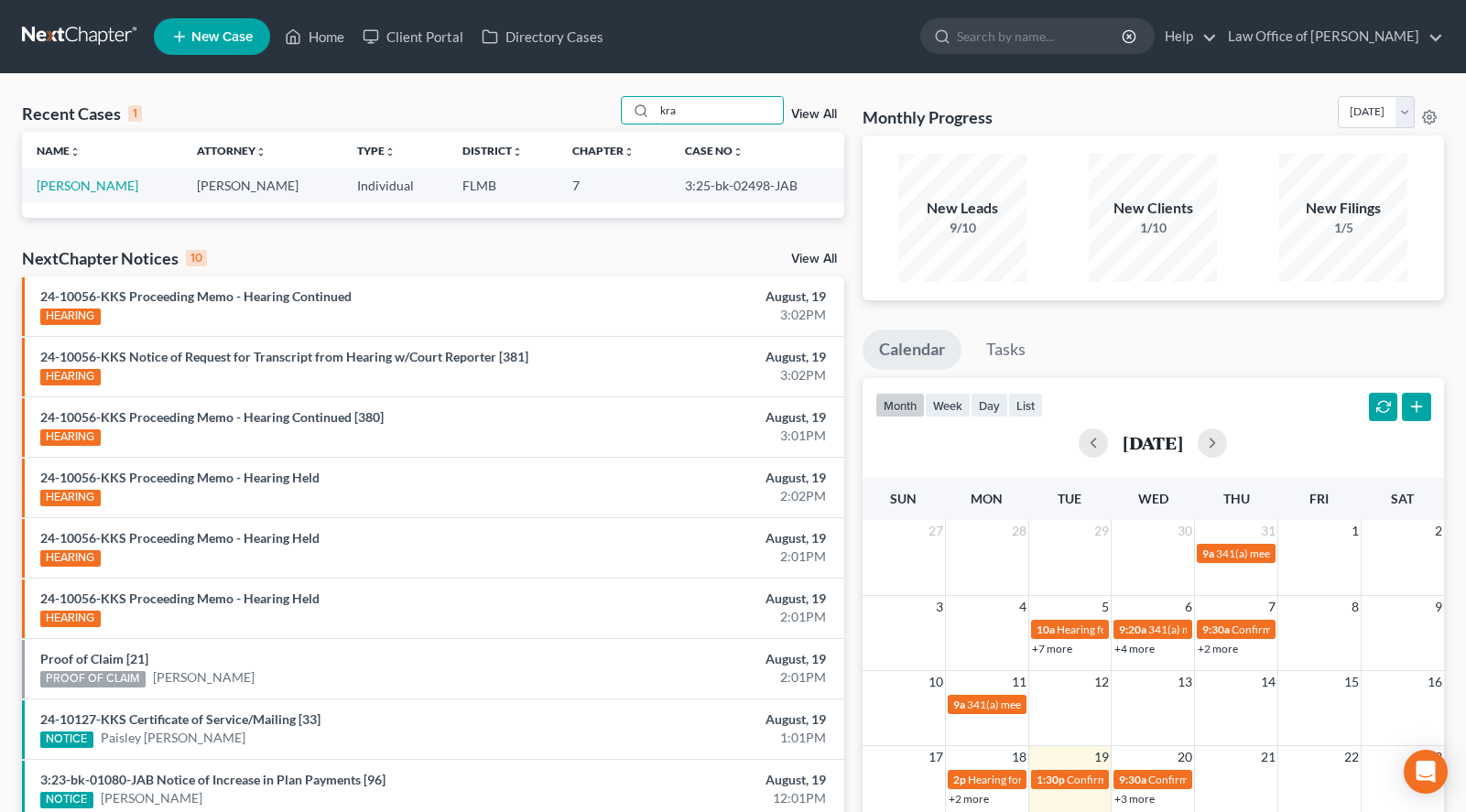
type input "]"
